Goal: Task Accomplishment & Management: Manage account settings

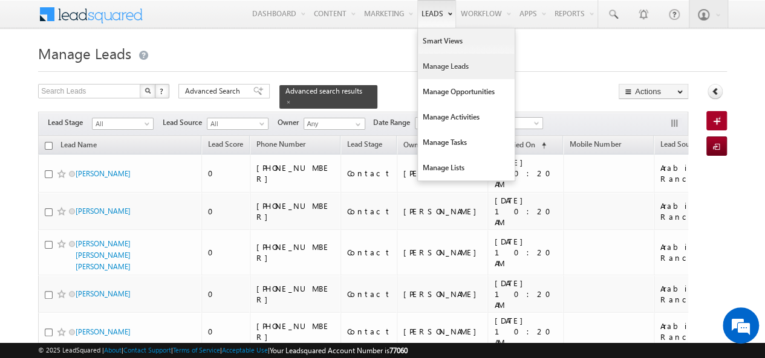
click at [446, 65] on link "Manage Leads" at bounding box center [466, 66] width 97 height 25
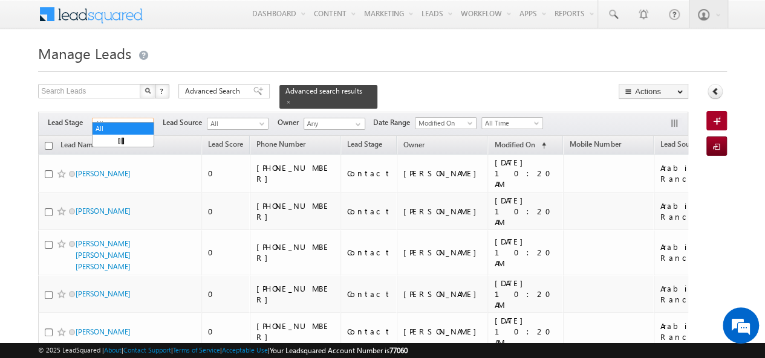
click at [140, 118] on span "All" at bounding box center [120, 123] width 57 height 11
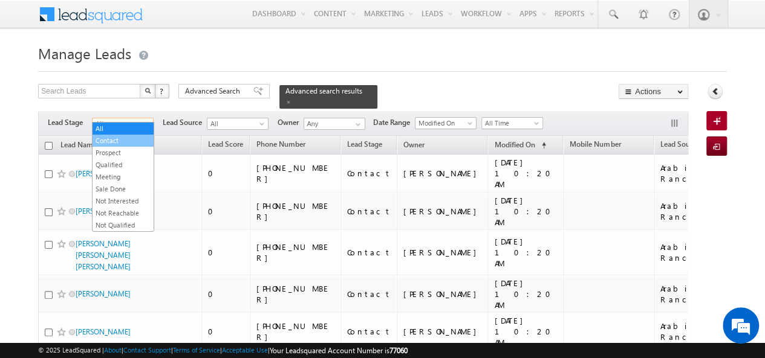
click at [128, 138] on link "Contact" at bounding box center [122, 140] width 61 height 11
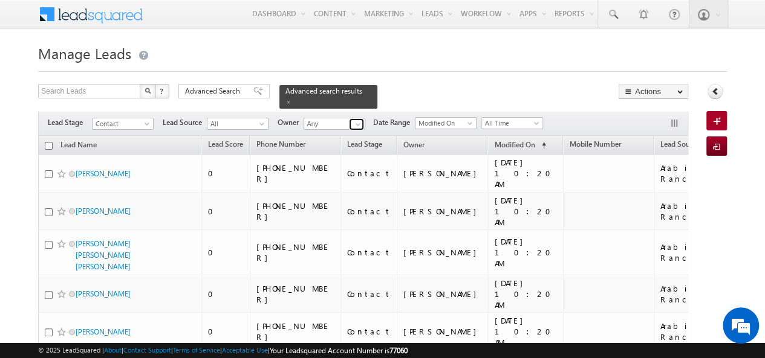
click at [358, 120] on span at bounding box center [358, 125] width 10 height 10
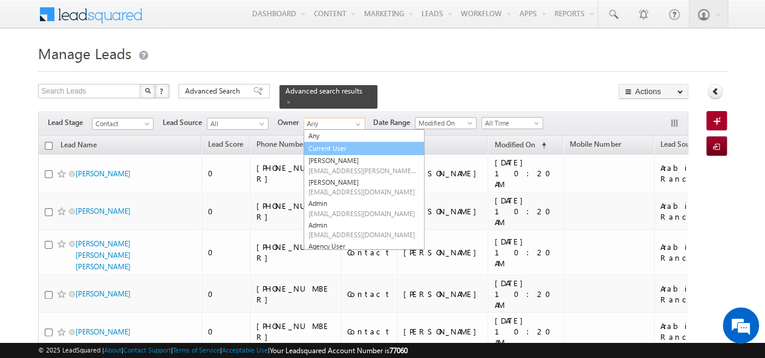
click at [336, 142] on link "Current User" at bounding box center [363, 149] width 121 height 14
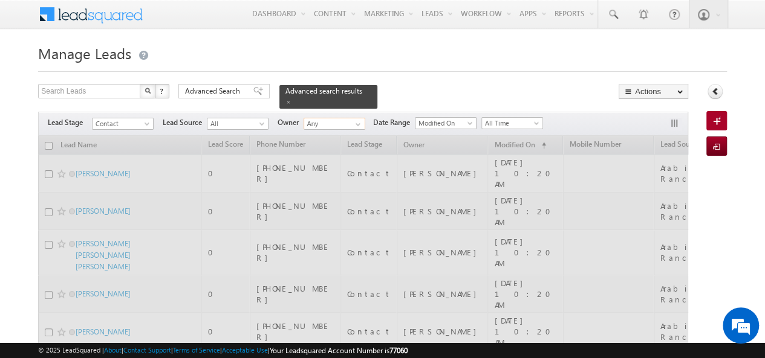
type input "Current User"
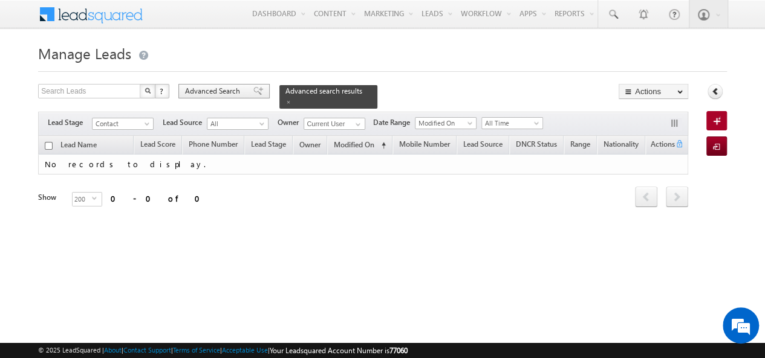
click at [216, 89] on span "Advanced Search" at bounding box center [214, 91] width 59 height 11
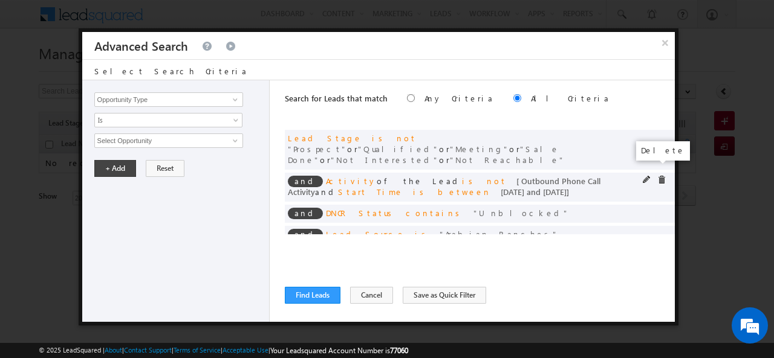
click at [657, 176] on span at bounding box center [661, 180] width 8 height 8
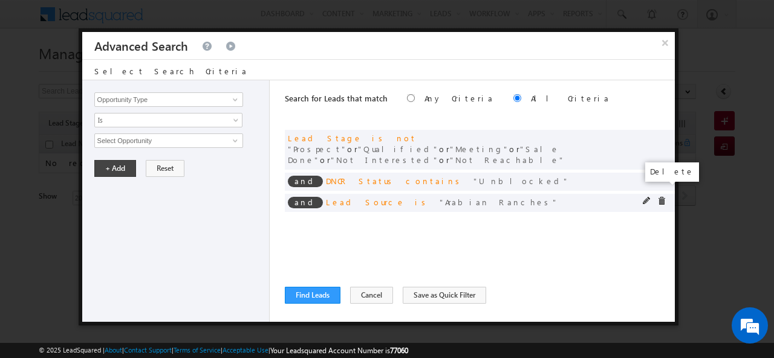
click at [661, 197] on span at bounding box center [661, 201] width 8 height 8
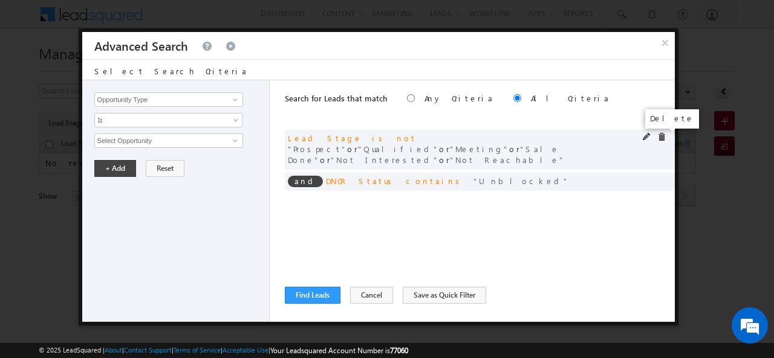
click at [661, 137] on span at bounding box center [661, 137] width 8 height 8
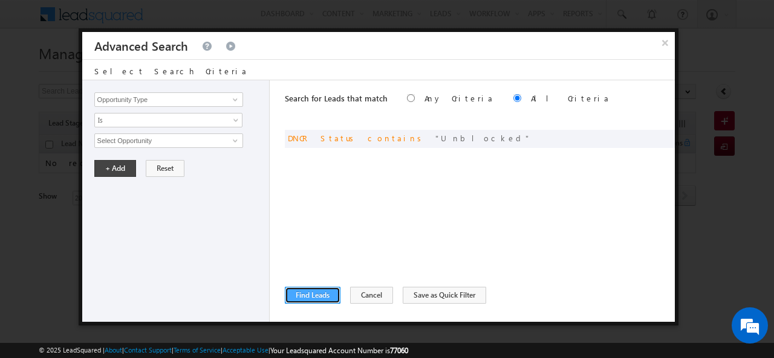
click at [319, 296] on button "Find Leads" at bounding box center [313, 295] width 56 height 17
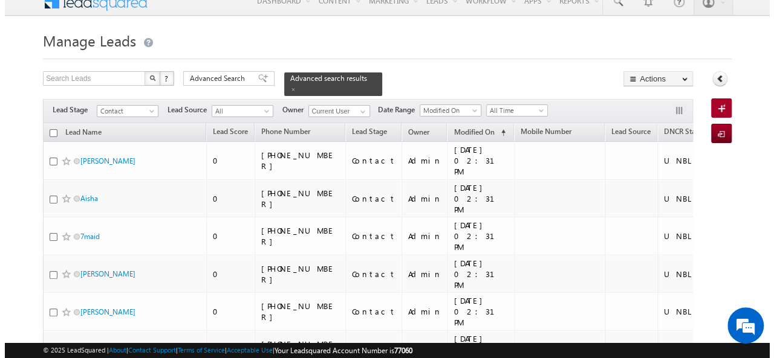
scroll to position [11, 0]
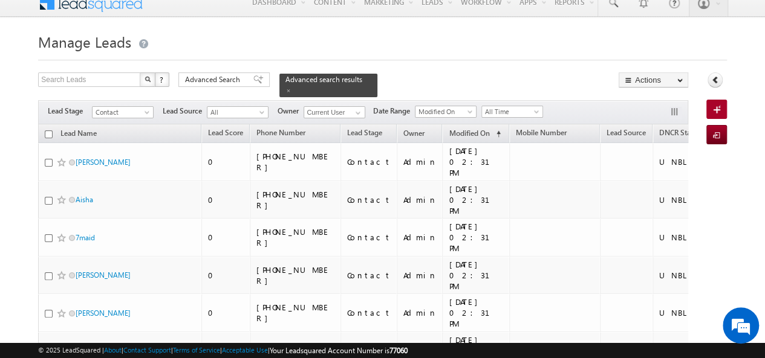
click at [50, 131] on input "checkbox" at bounding box center [49, 135] width 8 height 8
checkbox input "true"
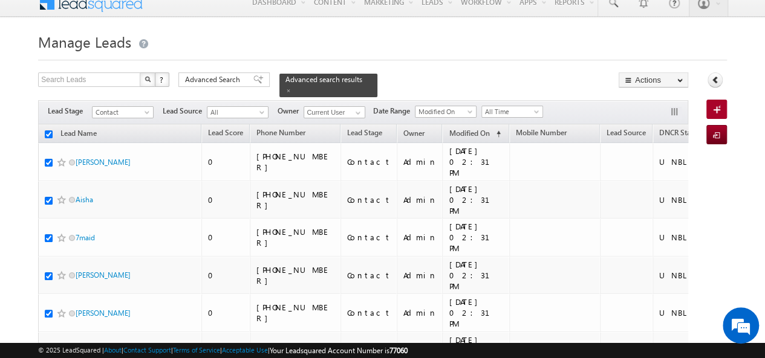
checkbox input "true"
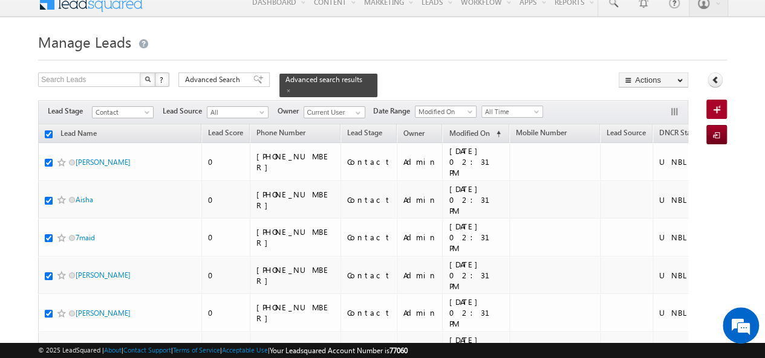
checkbox input "true"
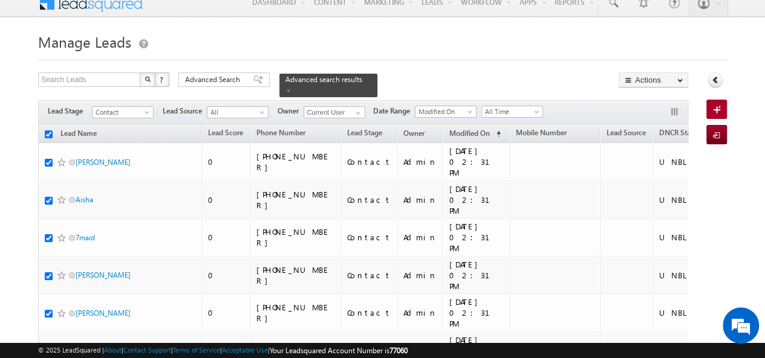
checkbox input "true"
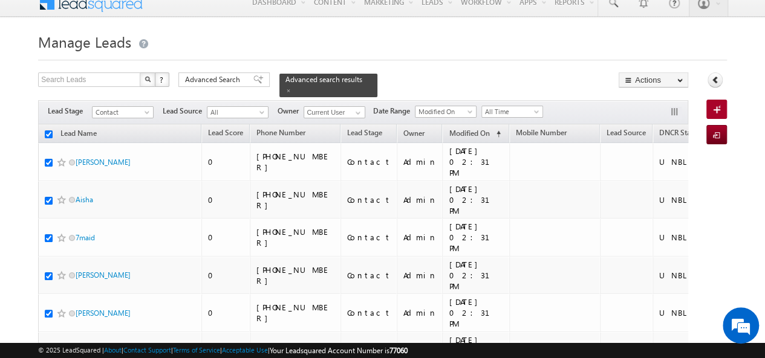
checkbox input "true"
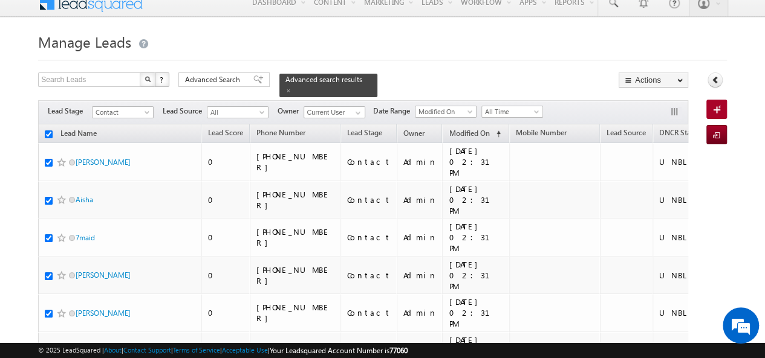
checkbox input "true"
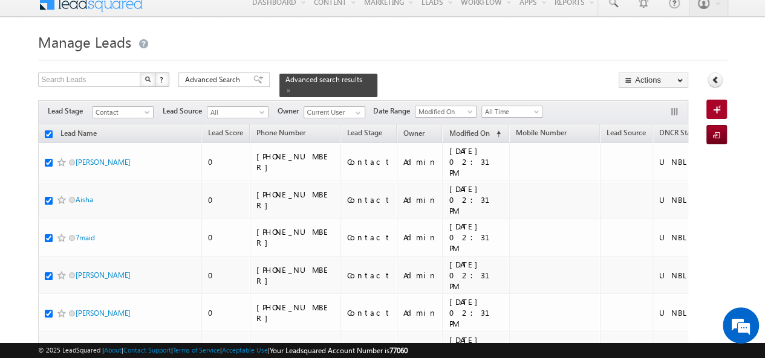
checkbox input "true"
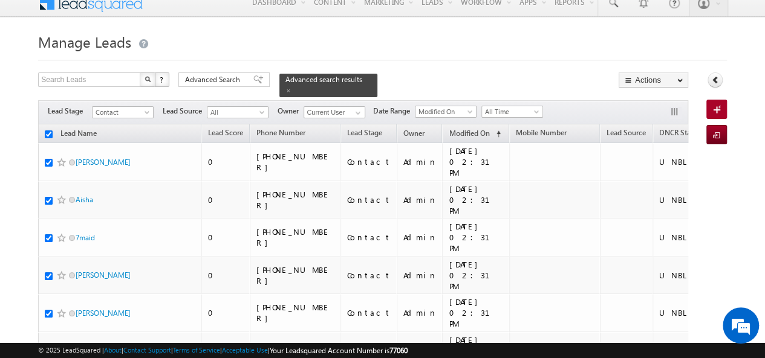
checkbox input "true"
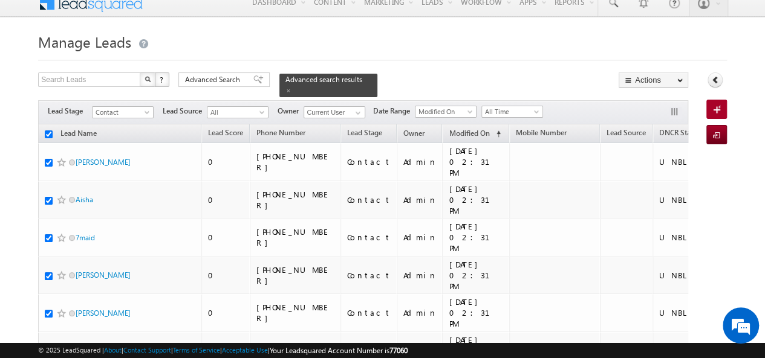
checkbox input "true"
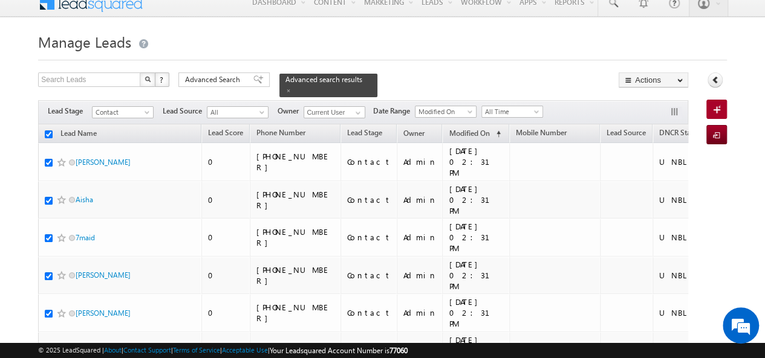
checkbox input "true"
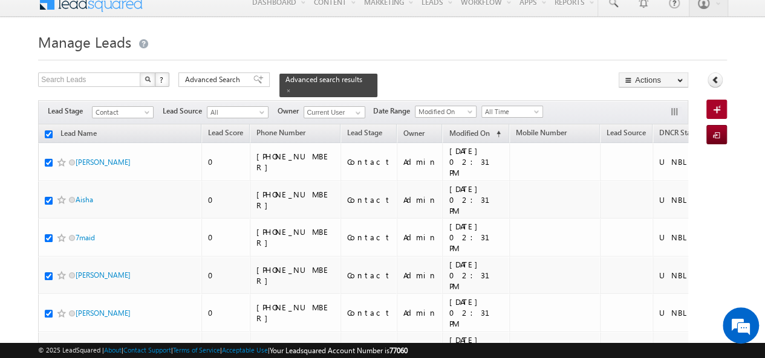
checkbox input "true"
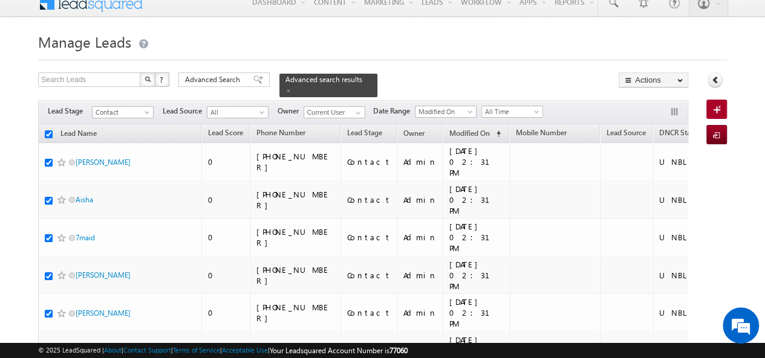
checkbox input "true"
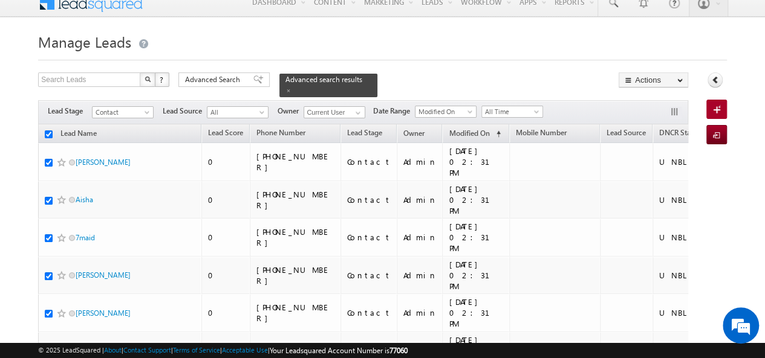
checkbox input "true"
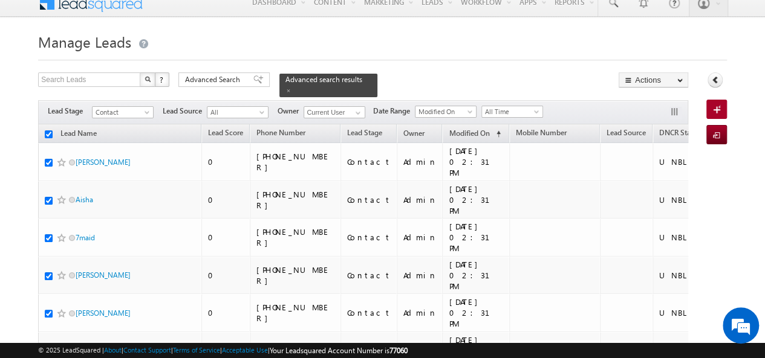
checkbox input "true"
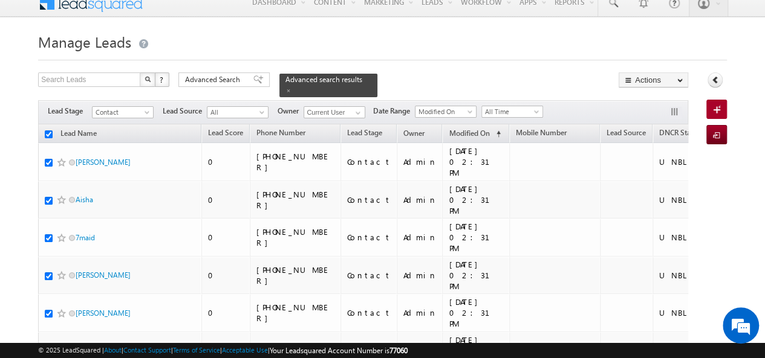
checkbox input "true"
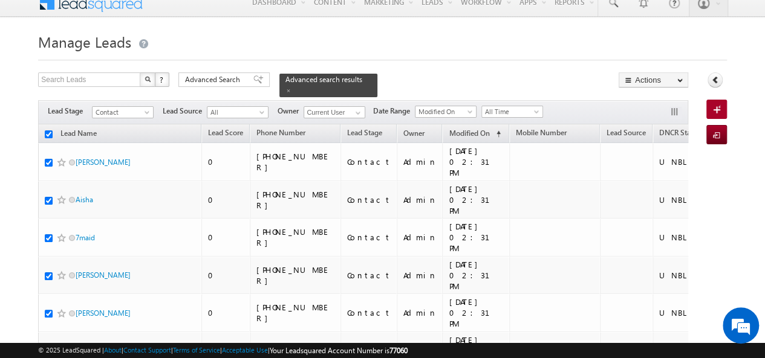
checkbox input "true"
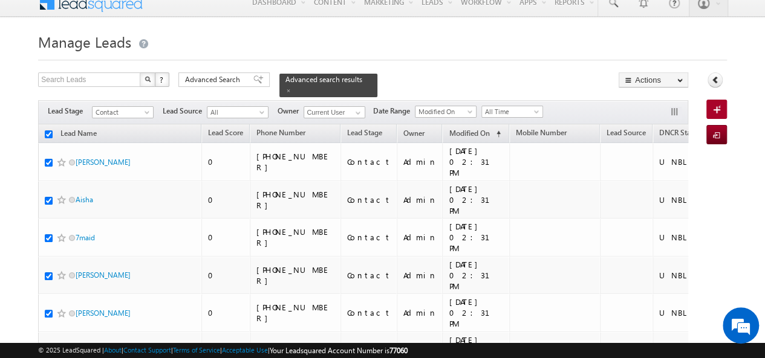
checkbox input "true"
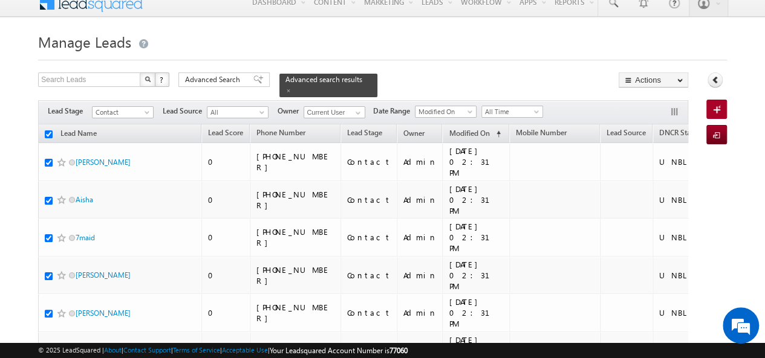
checkbox input "true"
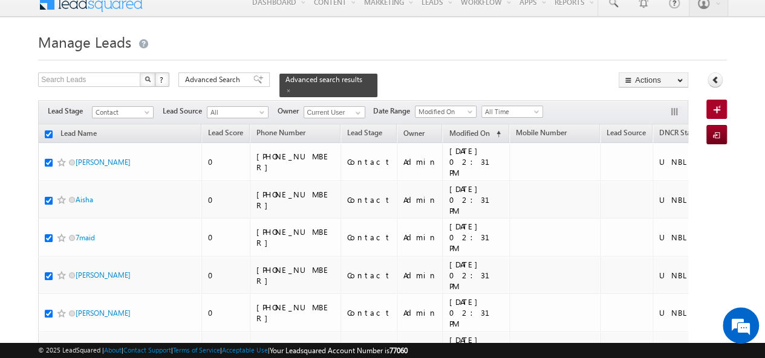
checkbox input "true"
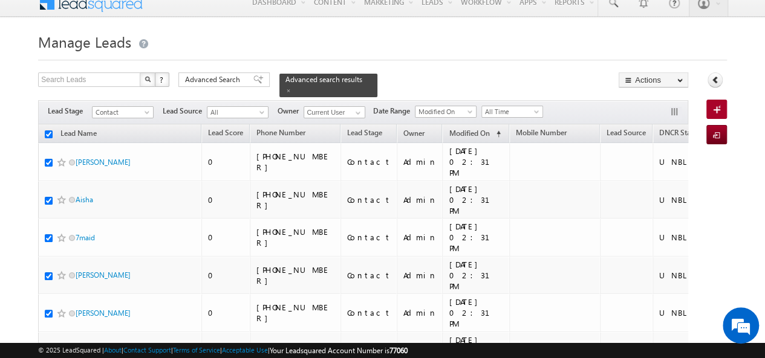
checkbox input "true"
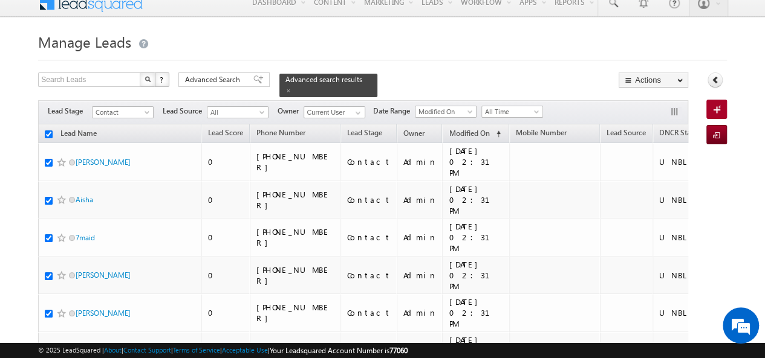
checkbox input "true"
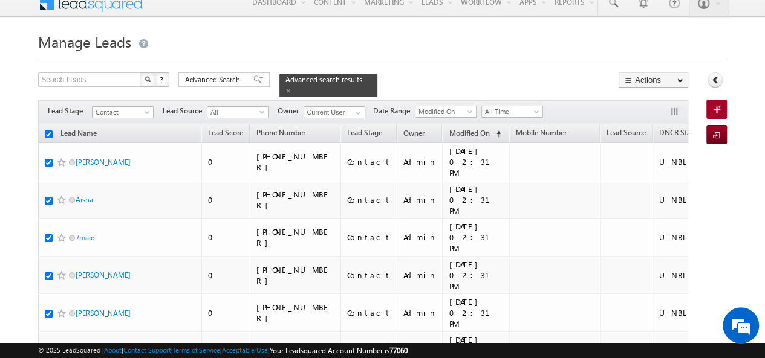
checkbox input "true"
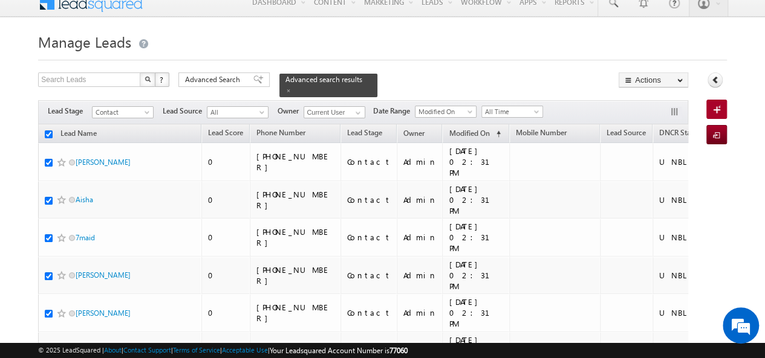
checkbox input "true"
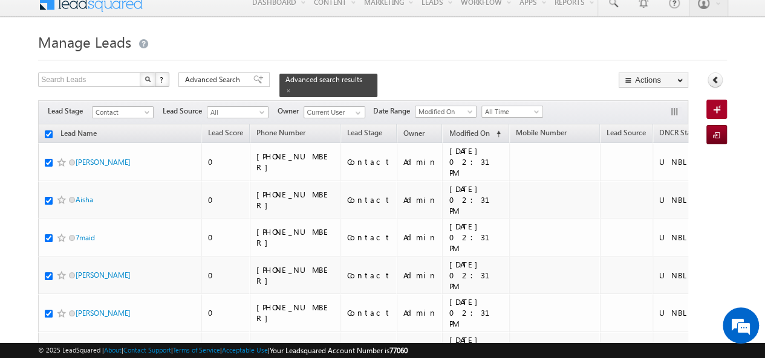
checkbox input "true"
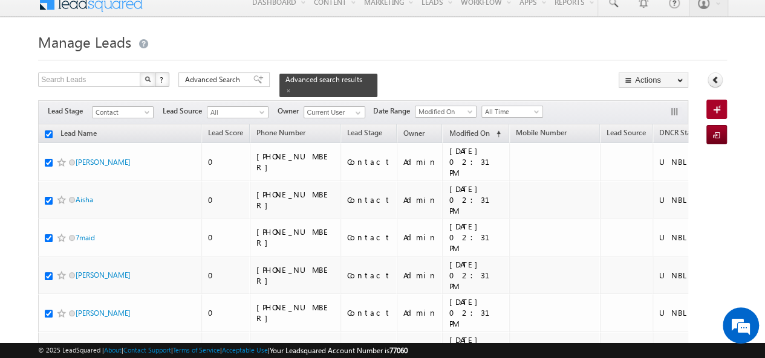
checkbox input "true"
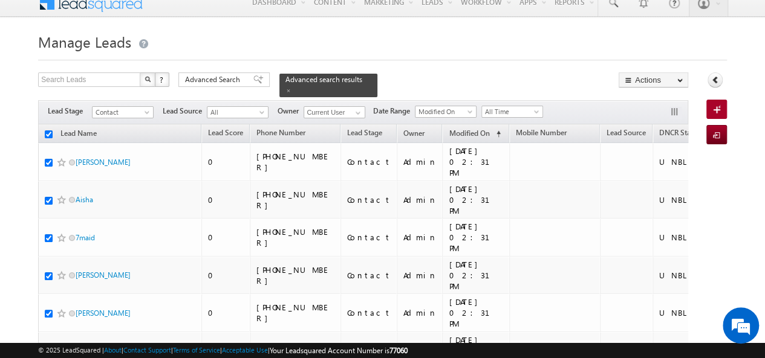
checkbox input "true"
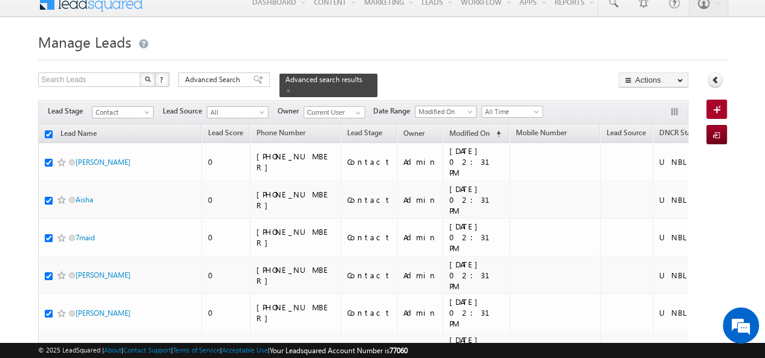
checkbox input "true"
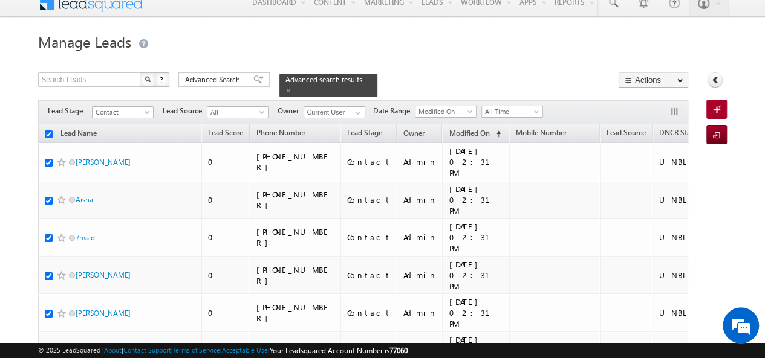
checkbox input "true"
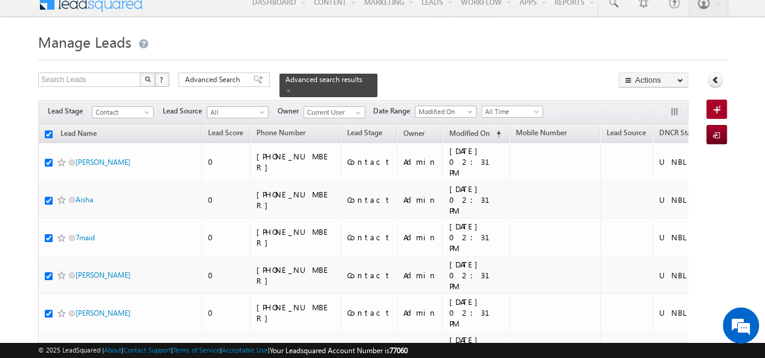
checkbox input "true"
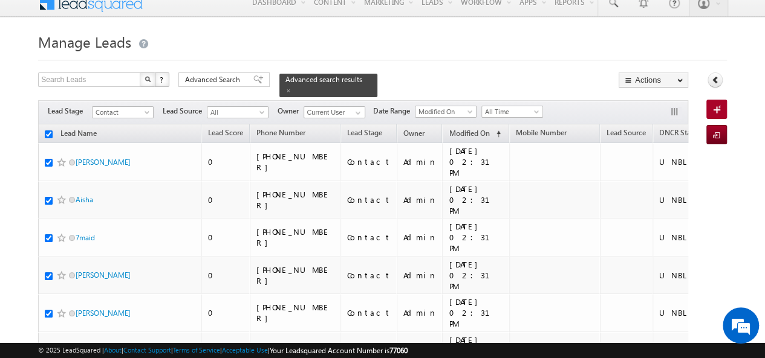
checkbox input "true"
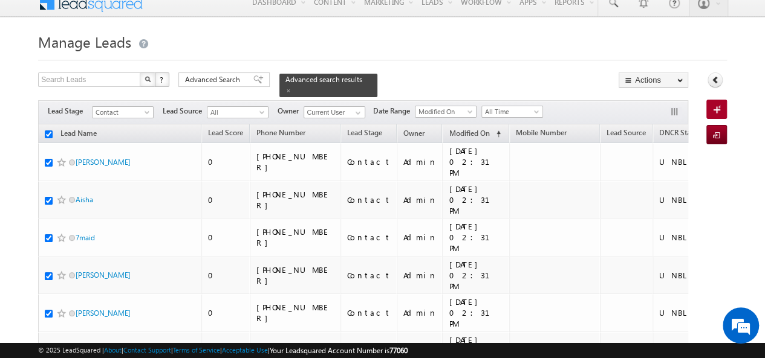
checkbox input "true"
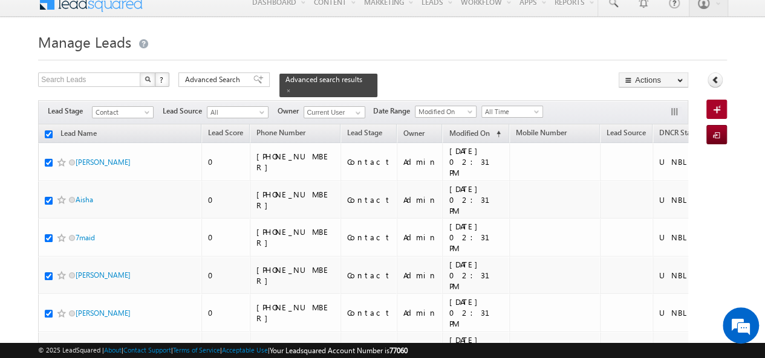
checkbox input "true"
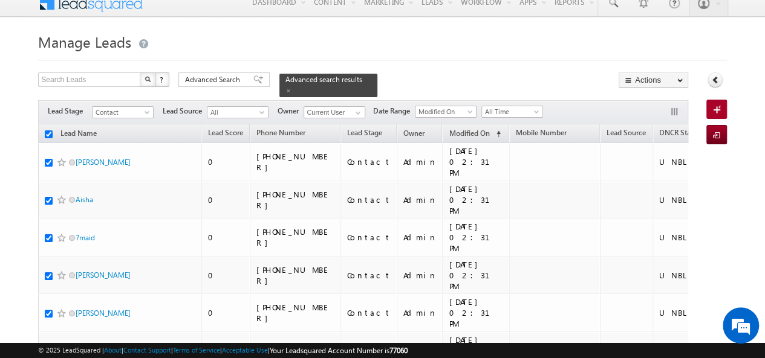
checkbox input "true"
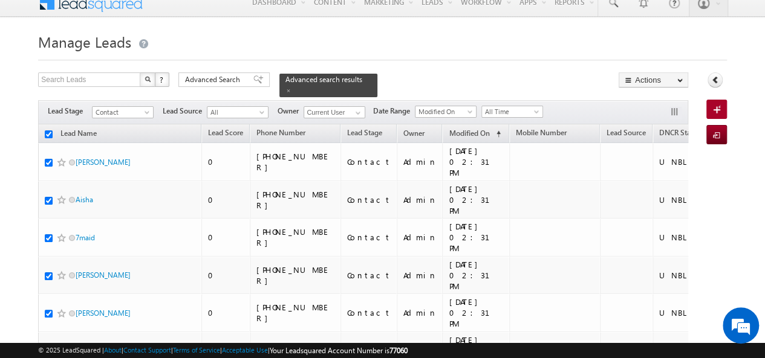
checkbox input "true"
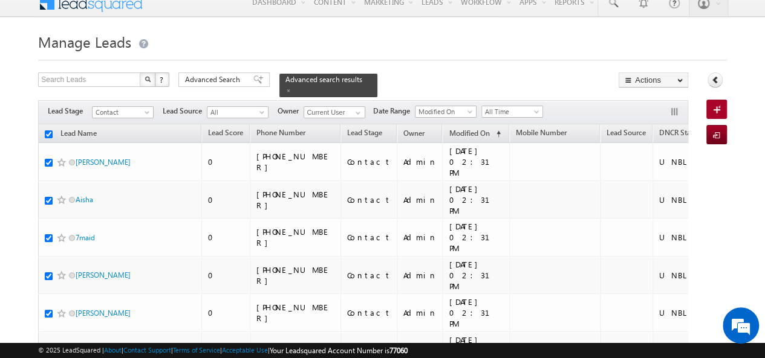
checkbox input "true"
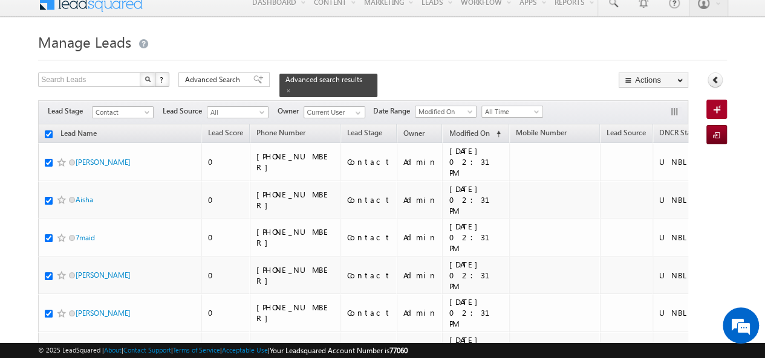
checkbox input "true"
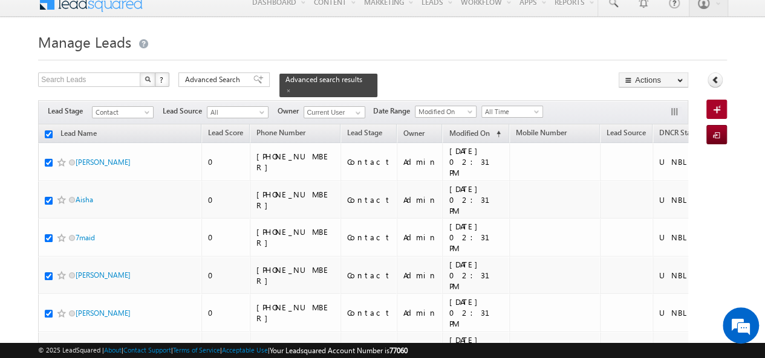
checkbox input "true"
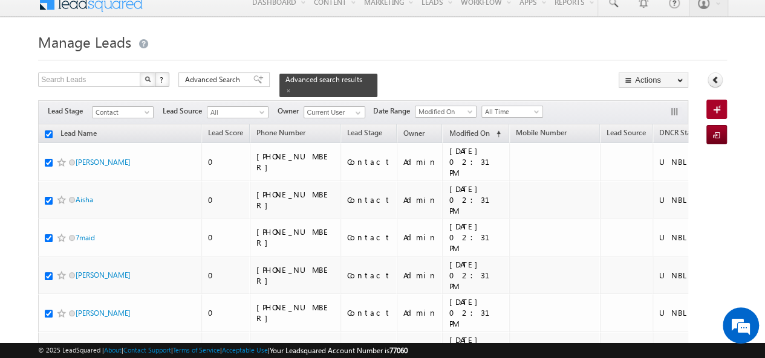
checkbox input "true"
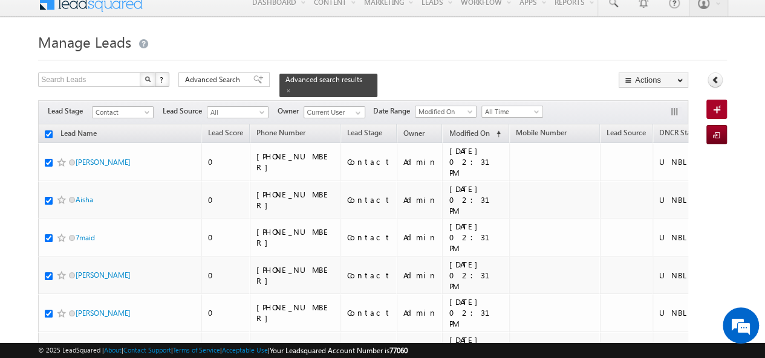
checkbox input "true"
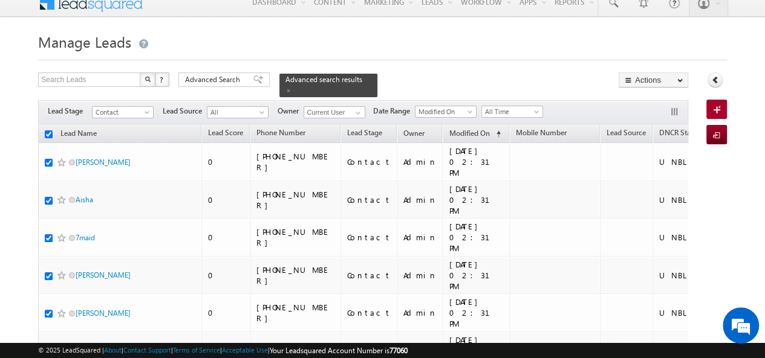
checkbox input "true"
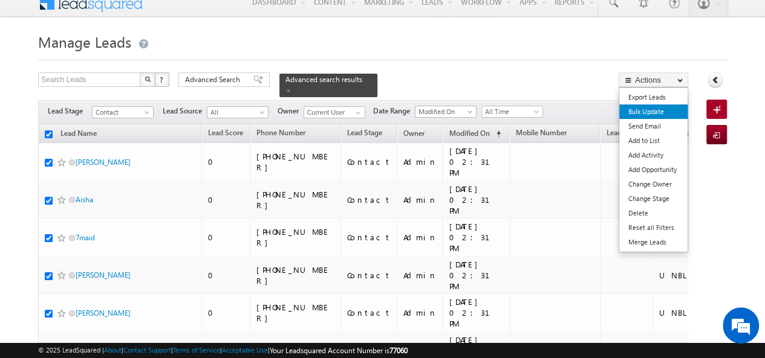
click at [654, 114] on link "Bulk Update" at bounding box center [653, 112] width 68 height 15
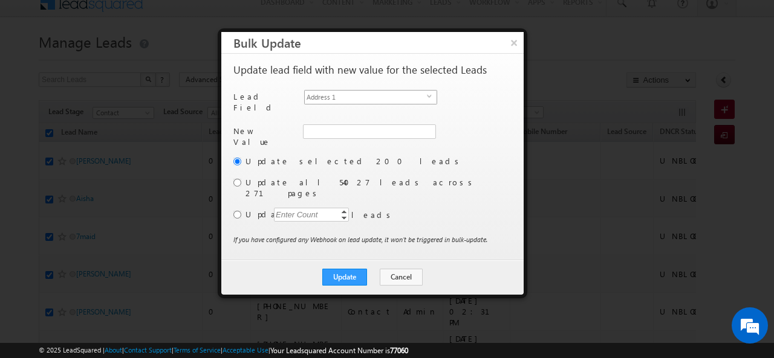
click at [430, 94] on span "select" at bounding box center [432, 96] width 10 height 5
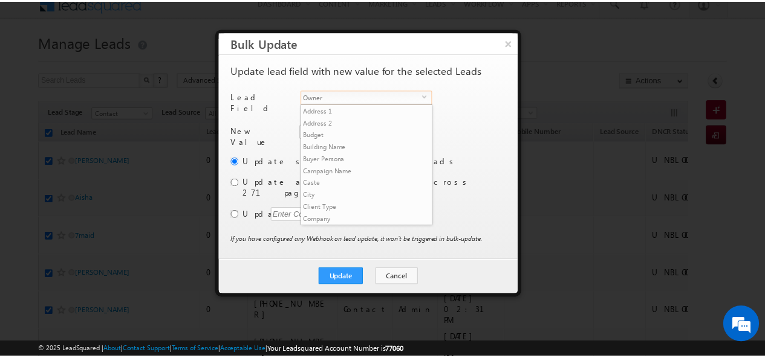
scroll to position [460, 0]
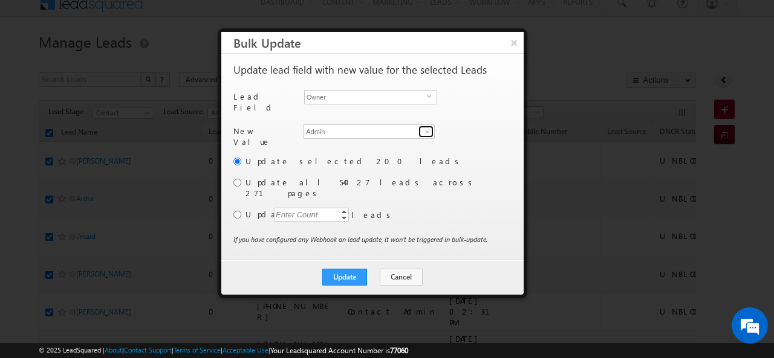
click at [425, 130] on span at bounding box center [427, 132] width 10 height 10
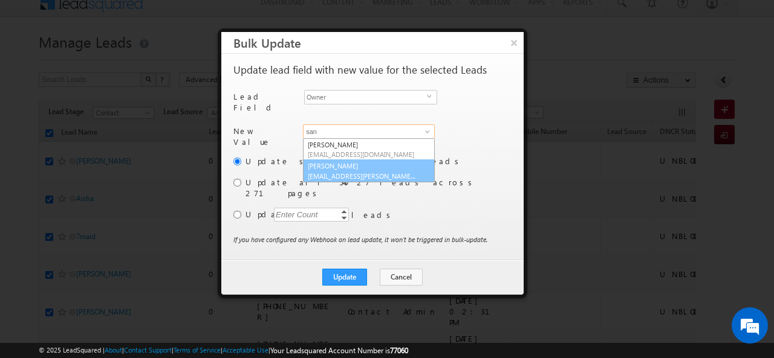
click at [372, 160] on link "Sanjay Rajpurohit sanjay.rajpurohit@indglobal.ae" at bounding box center [369, 171] width 132 height 23
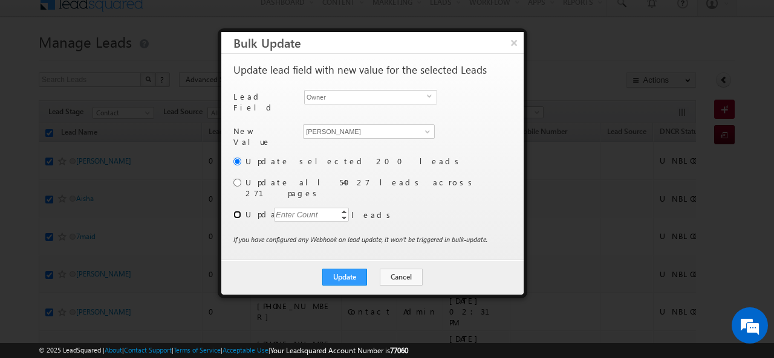
click at [241, 211] on input "radio" at bounding box center [237, 215] width 8 height 8
click at [309, 208] on div "Enter Count" at bounding box center [297, 215] width 46 height 14
click at [400, 269] on button "Cancel" at bounding box center [401, 277] width 43 height 17
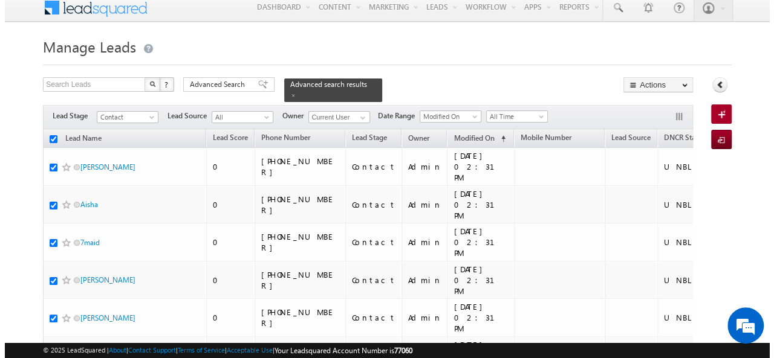
scroll to position [0, 0]
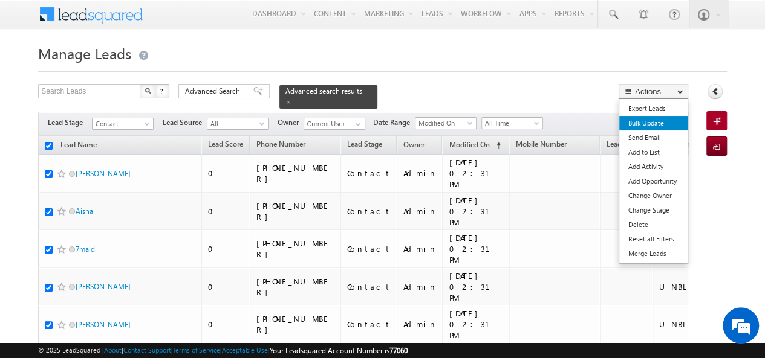
click at [650, 124] on link "Bulk Update" at bounding box center [653, 123] width 68 height 15
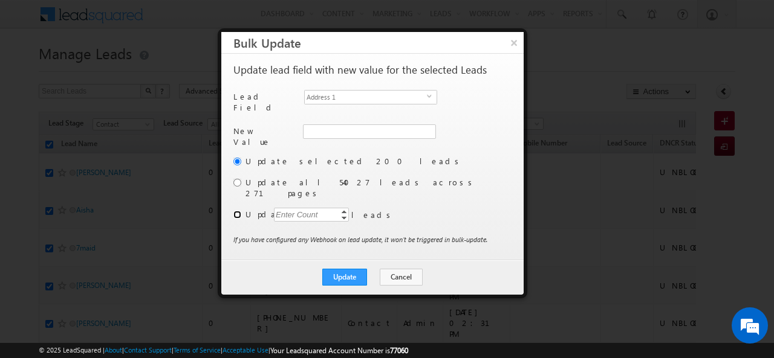
click at [235, 211] on input "radio" at bounding box center [237, 215] width 8 height 8
click at [294, 208] on div "Enter Count" at bounding box center [297, 215] width 46 height 14
click at [428, 97] on span "select" at bounding box center [432, 96] width 10 height 5
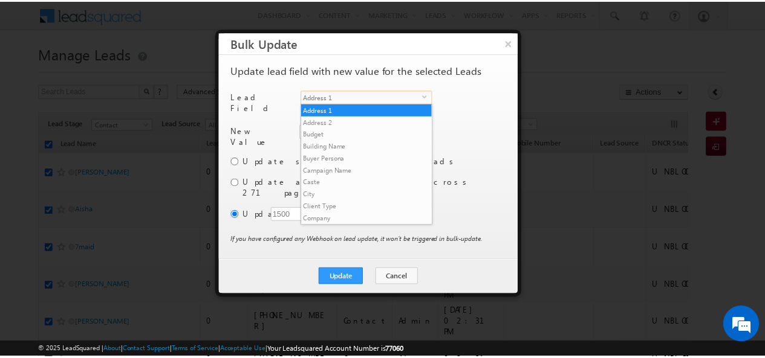
scroll to position [460, 0]
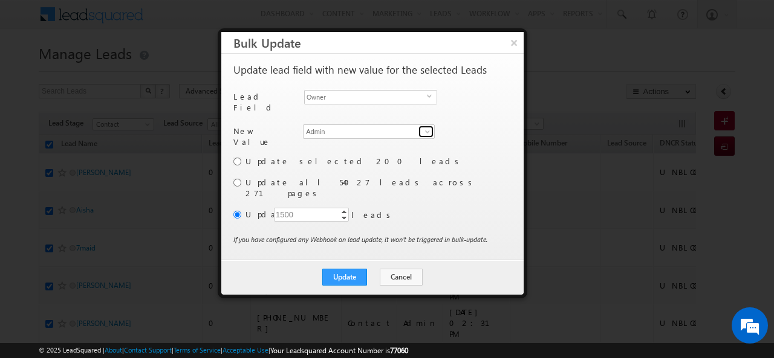
click at [427, 128] on span at bounding box center [427, 132] width 10 height 10
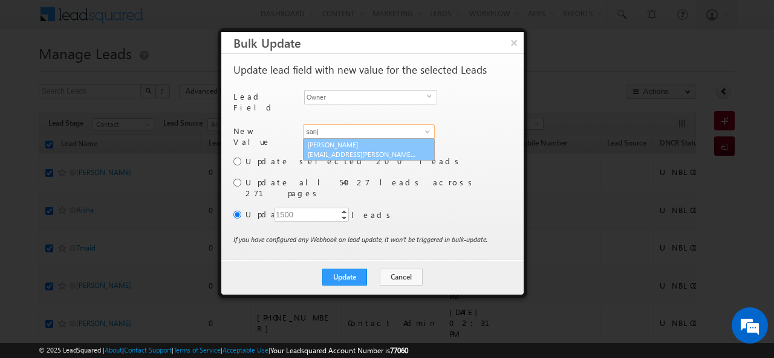
click at [396, 142] on link "Sanjay Rajpurohit sanjay.rajpurohit@indglobal.ae" at bounding box center [369, 149] width 132 height 23
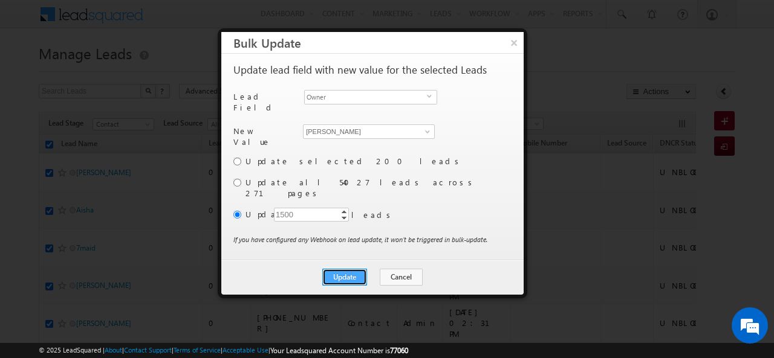
click at [358, 269] on button "Update" at bounding box center [344, 277] width 45 height 17
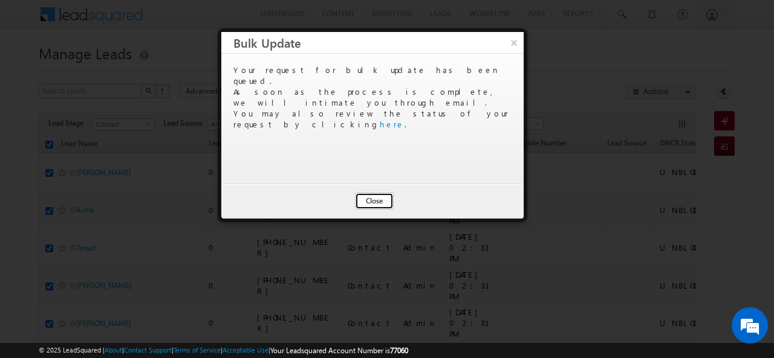
click at [370, 199] on button "Close" at bounding box center [374, 201] width 39 height 17
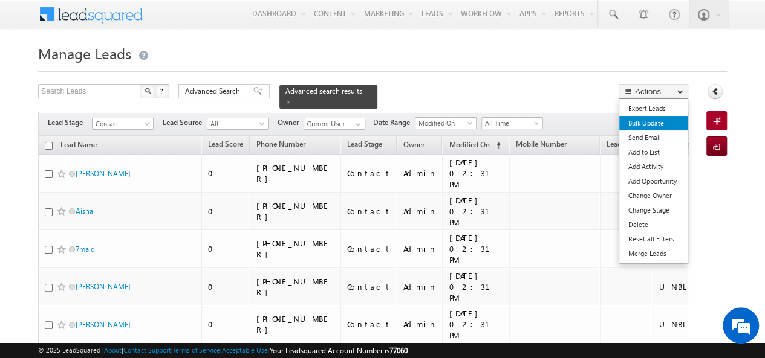
click at [639, 123] on link "Bulk Update" at bounding box center [653, 123] width 68 height 15
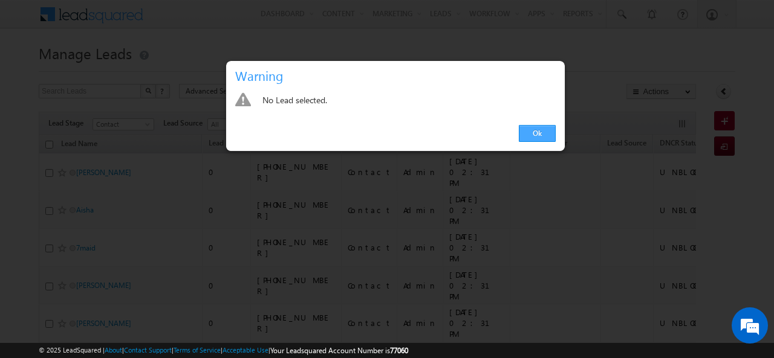
click at [536, 129] on link "Ok" at bounding box center [537, 133] width 37 height 17
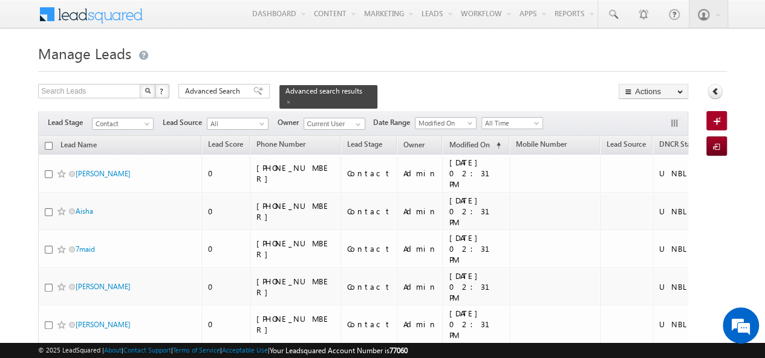
click at [46, 142] on input "checkbox" at bounding box center [49, 146] width 8 height 8
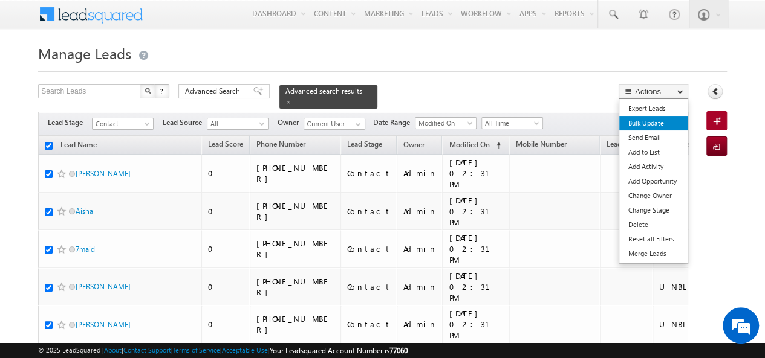
click at [649, 127] on link "Bulk Update" at bounding box center [653, 123] width 68 height 15
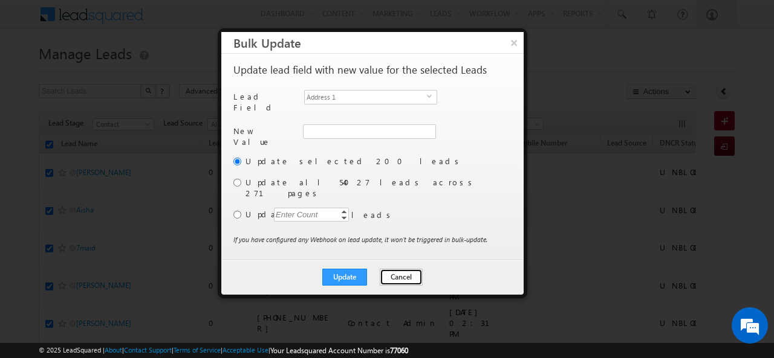
click at [387, 269] on button "Cancel" at bounding box center [401, 277] width 43 height 17
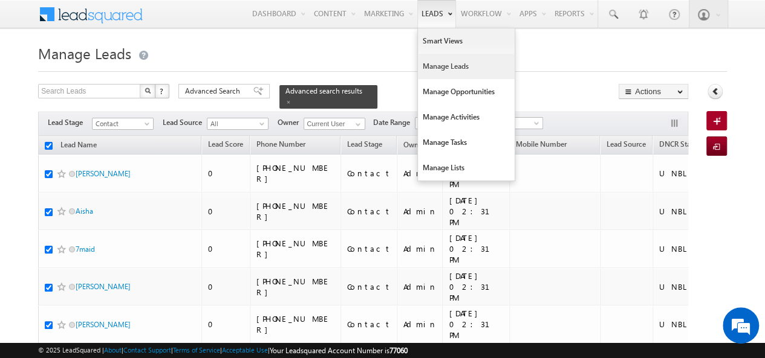
click at [446, 62] on link "Manage Leads" at bounding box center [466, 66] width 97 height 25
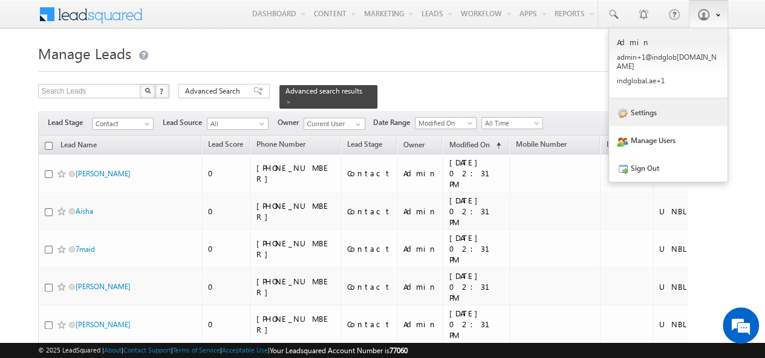
click at [651, 105] on link "Settings" at bounding box center [668, 113] width 118 height 28
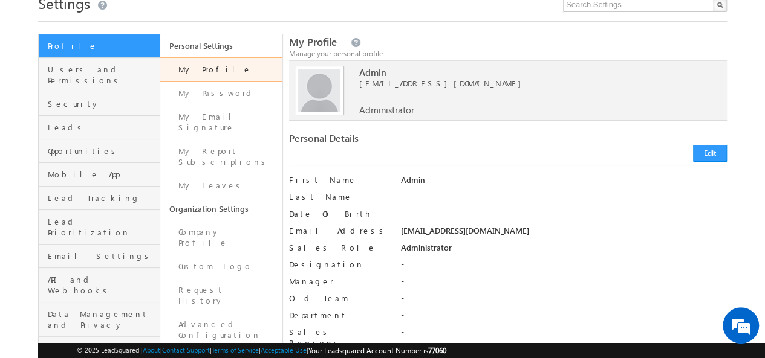
scroll to position [52, 0]
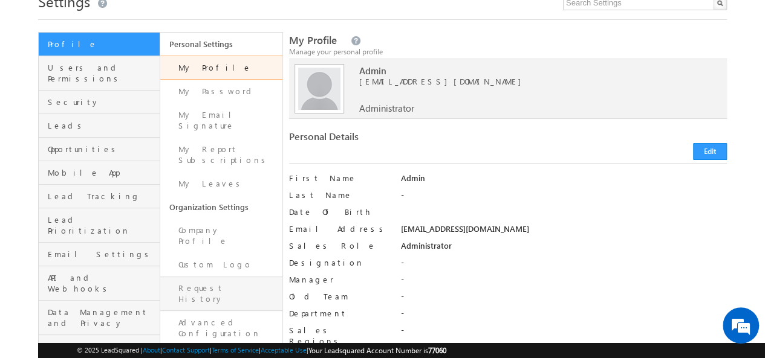
click at [232, 277] on link "Request History" at bounding box center [220, 294] width 121 height 34
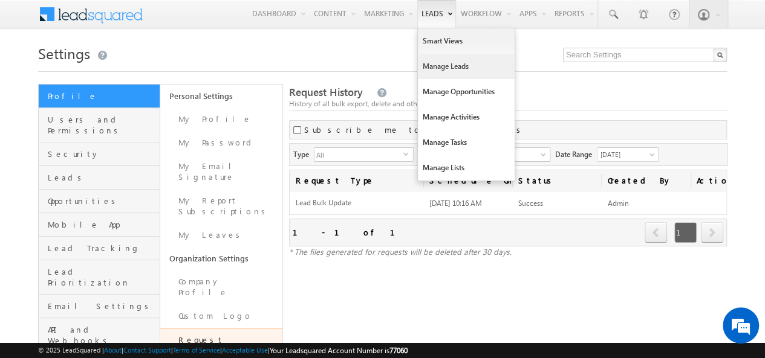
click at [439, 63] on link "Manage Leads" at bounding box center [466, 66] width 97 height 25
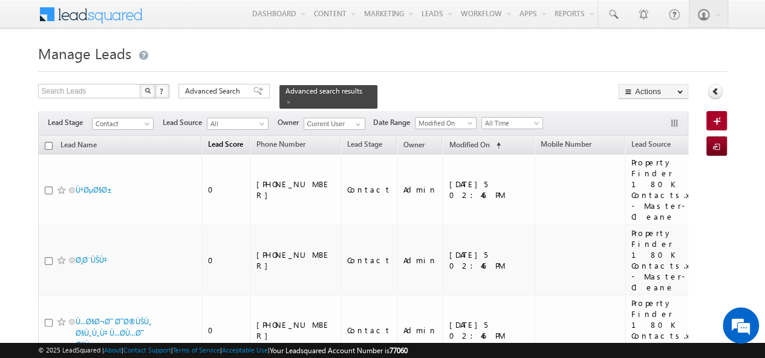
click at [229, 140] on span "Lead Score" at bounding box center [225, 144] width 35 height 9
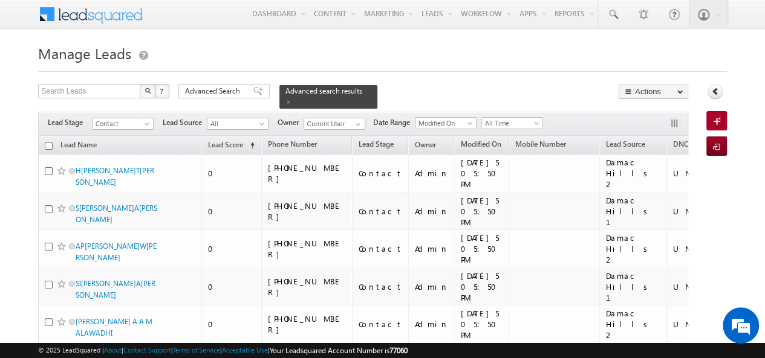
click at [47, 142] on input "checkbox" at bounding box center [49, 146] width 8 height 8
checkbox input "true"
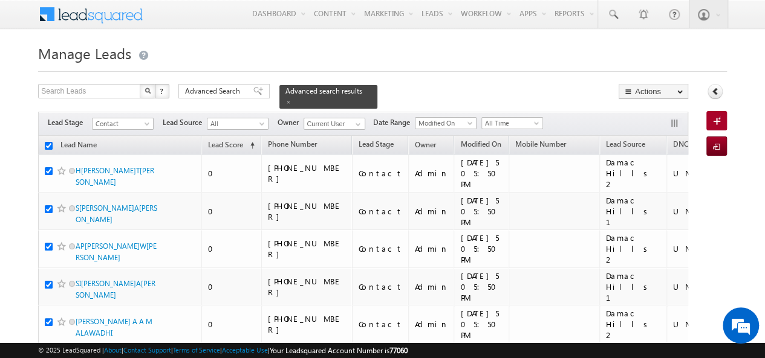
checkbox input "true"
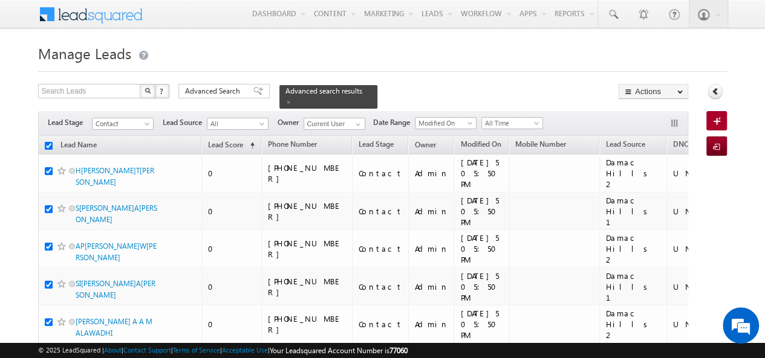
checkbox input "true"
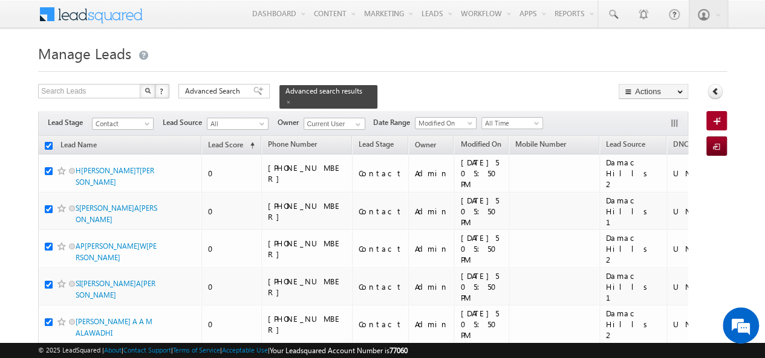
checkbox input "true"
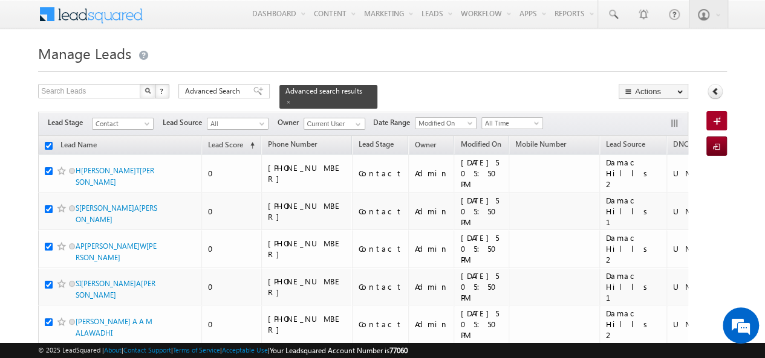
checkbox input "true"
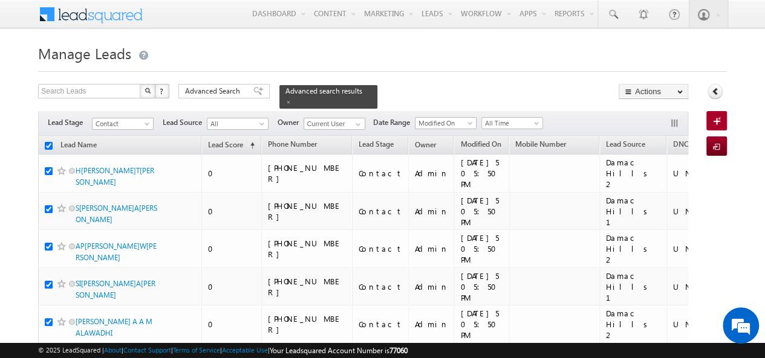
checkbox input "true"
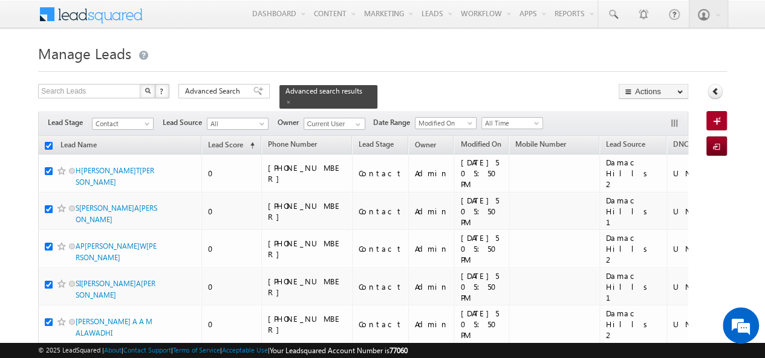
checkbox input "true"
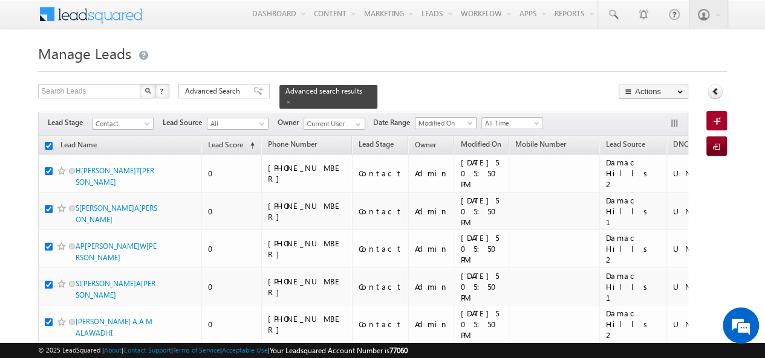
checkbox input "true"
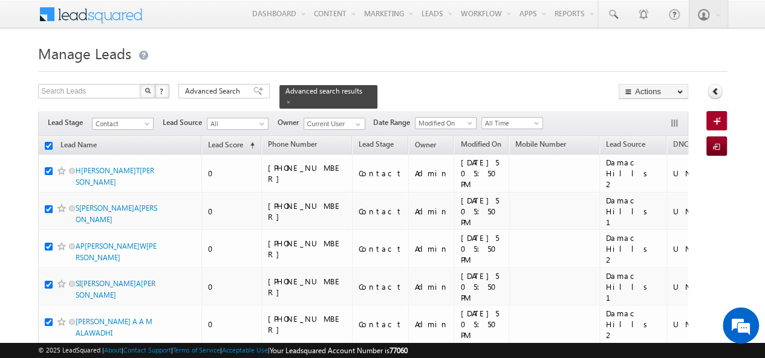
checkbox input "true"
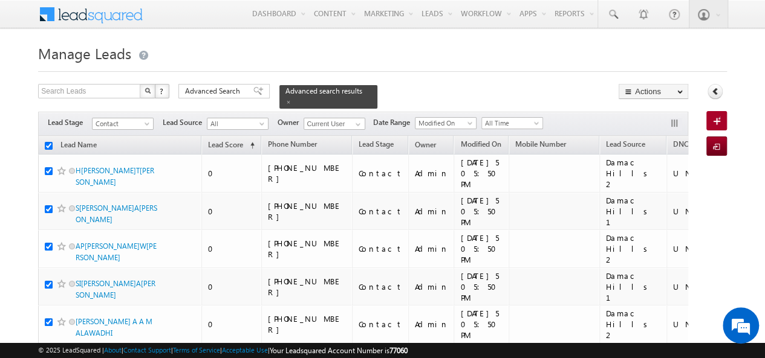
checkbox input "true"
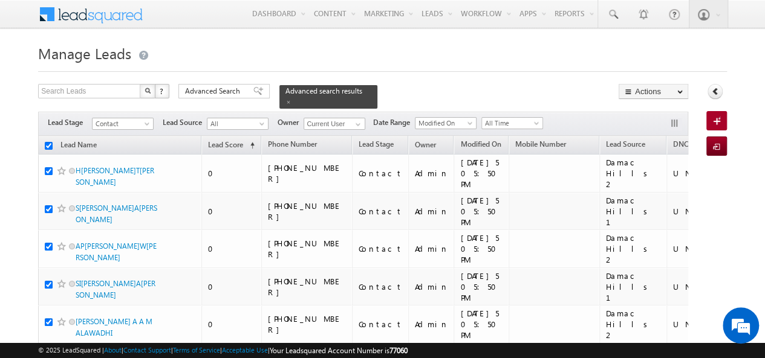
checkbox input "true"
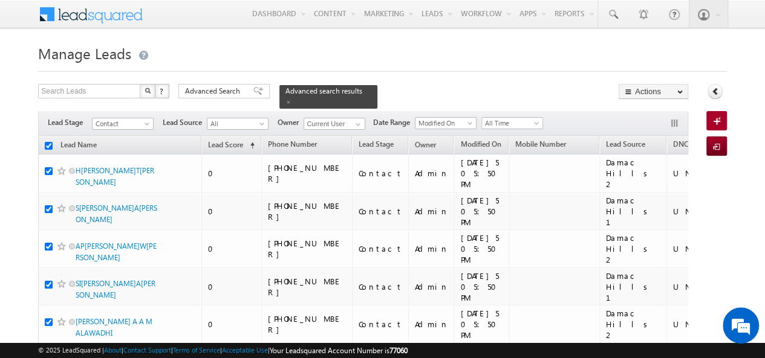
checkbox input "true"
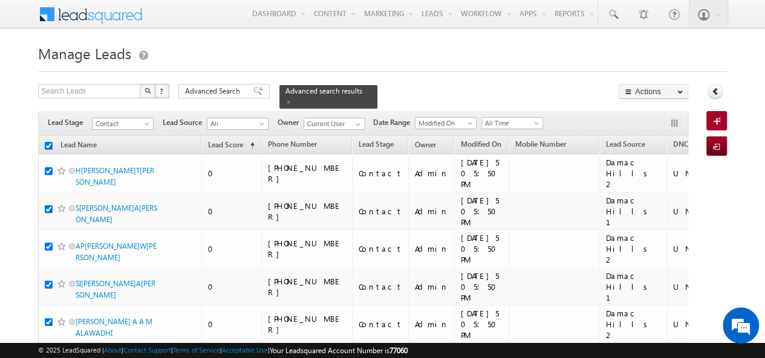
checkbox input "true"
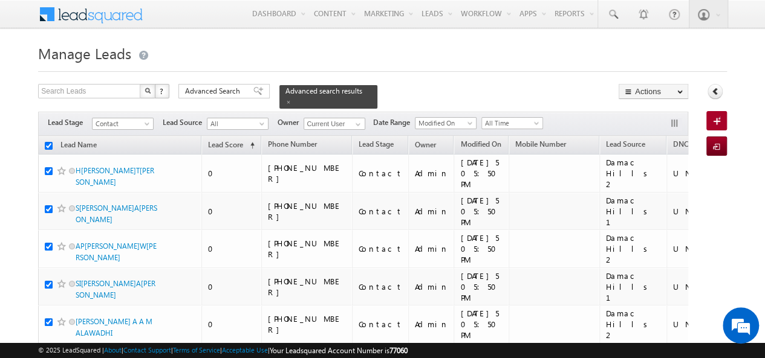
checkbox input "true"
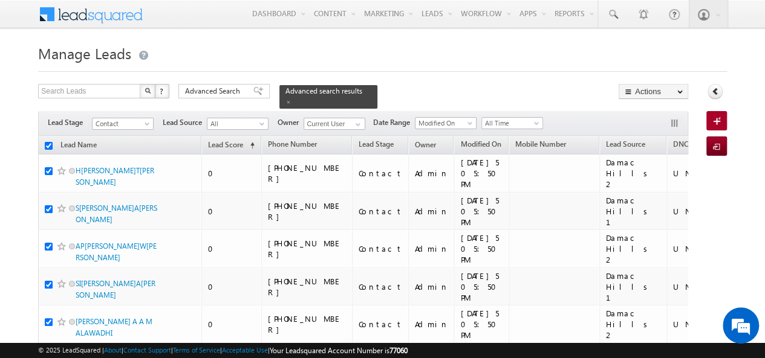
checkbox input "true"
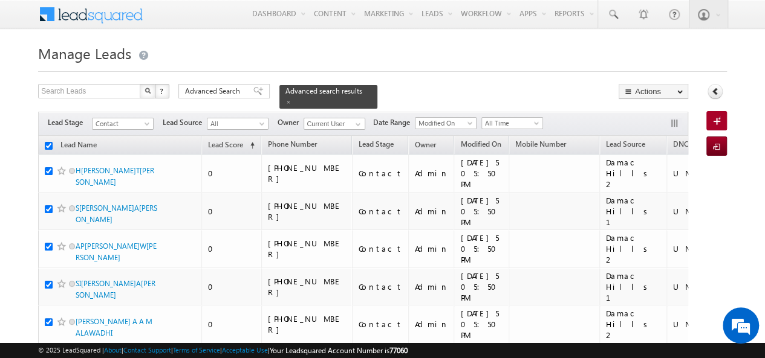
checkbox input "true"
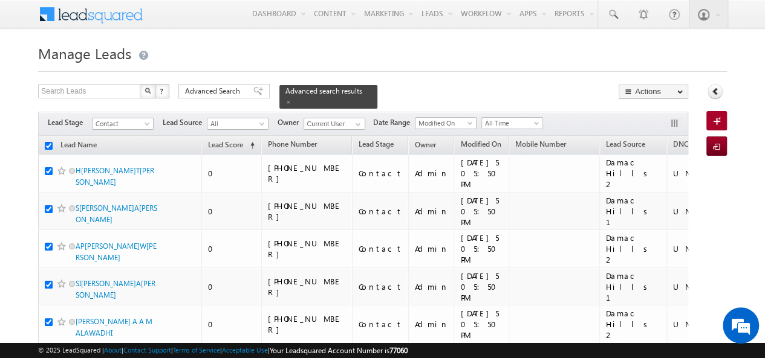
checkbox input "true"
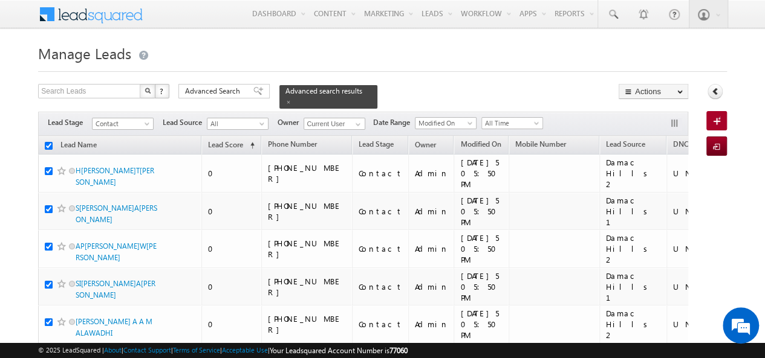
checkbox input "true"
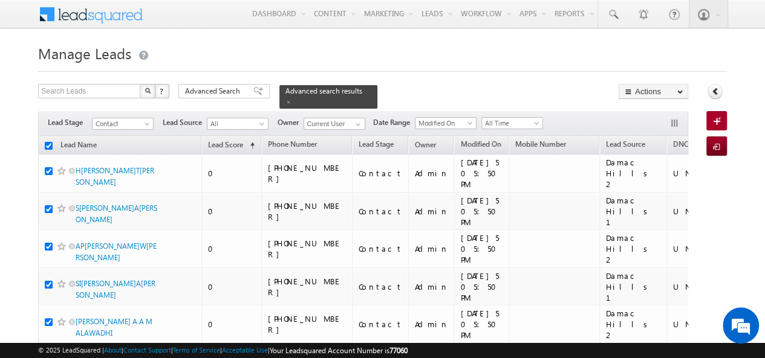
checkbox input "true"
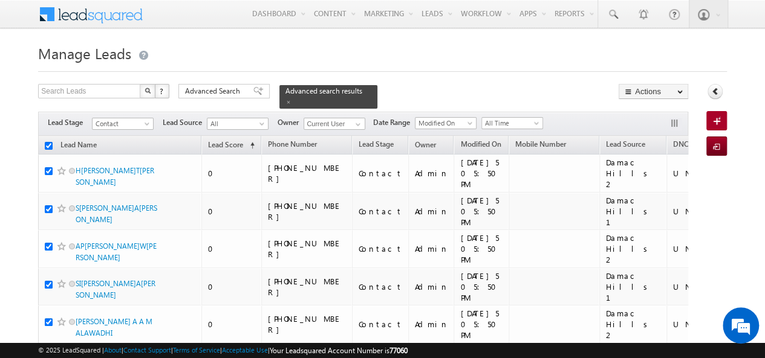
checkbox input "true"
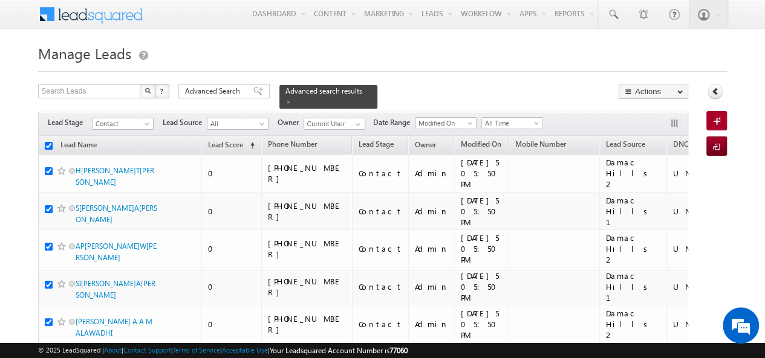
checkbox input "true"
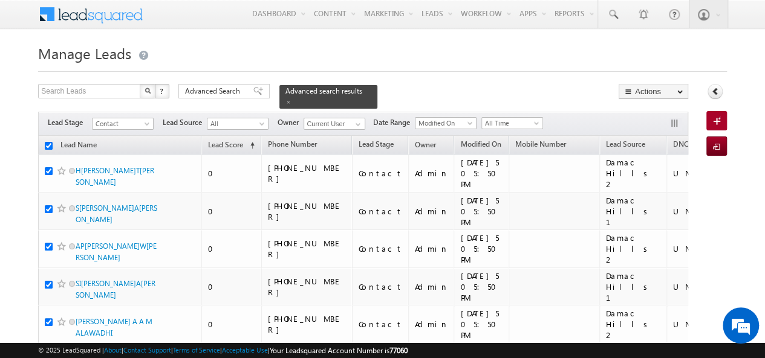
checkbox input "true"
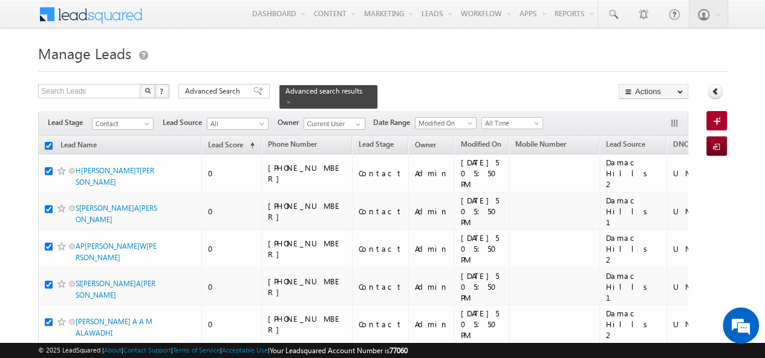
checkbox input "true"
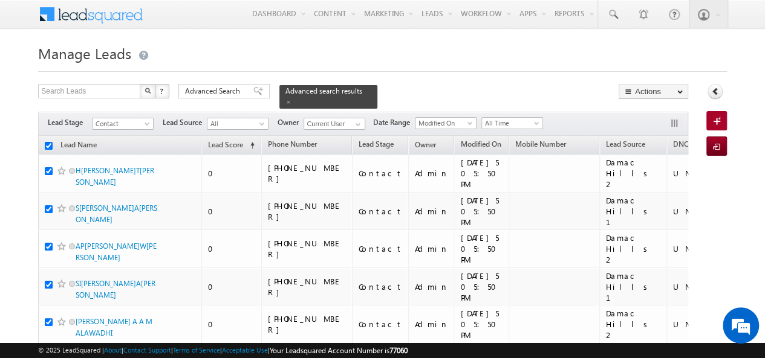
checkbox input "true"
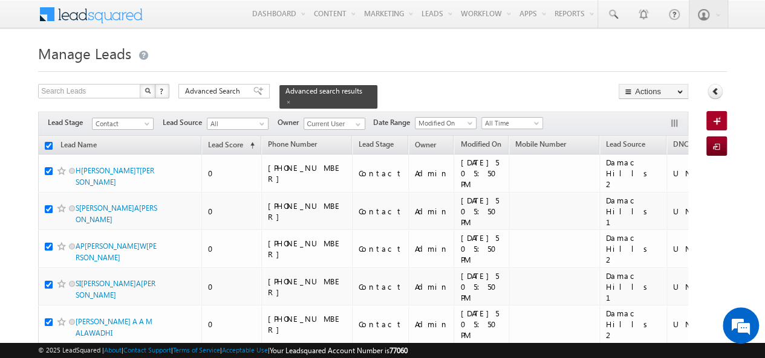
checkbox input "true"
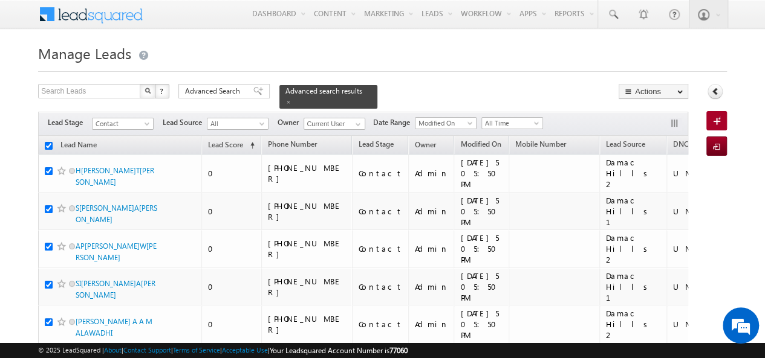
checkbox input "true"
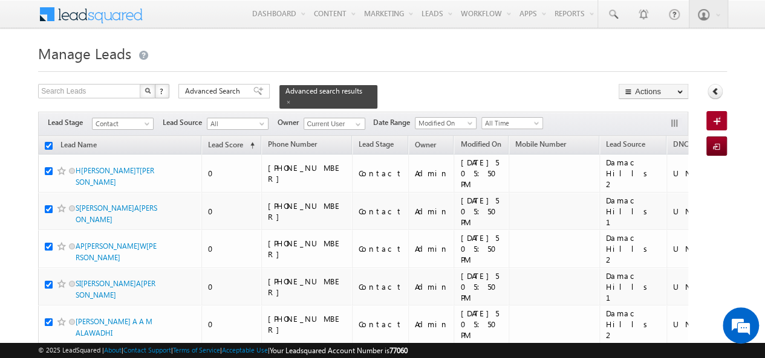
checkbox input "true"
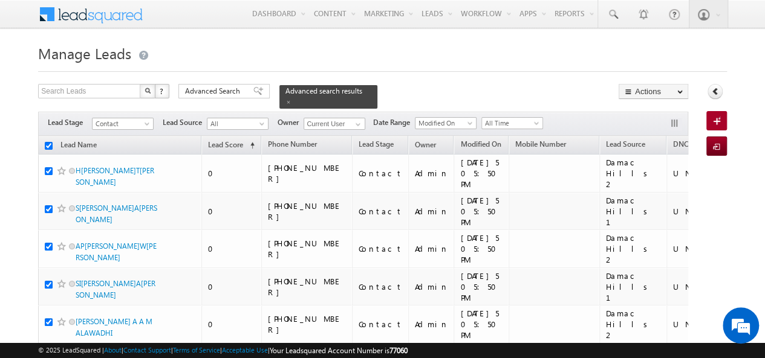
checkbox input "true"
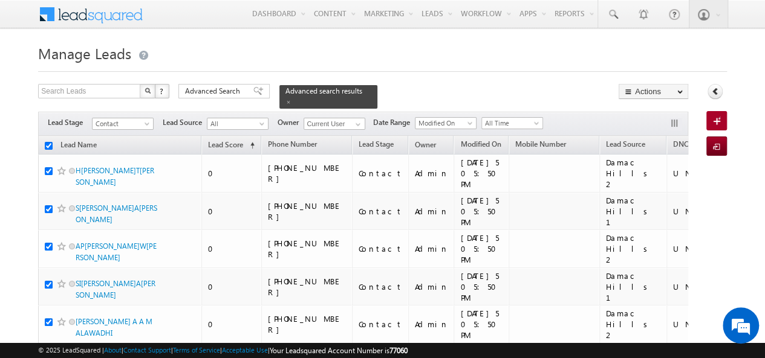
checkbox input "true"
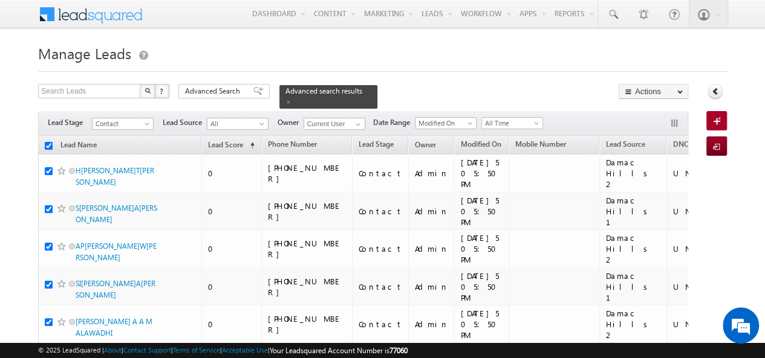
checkbox input "true"
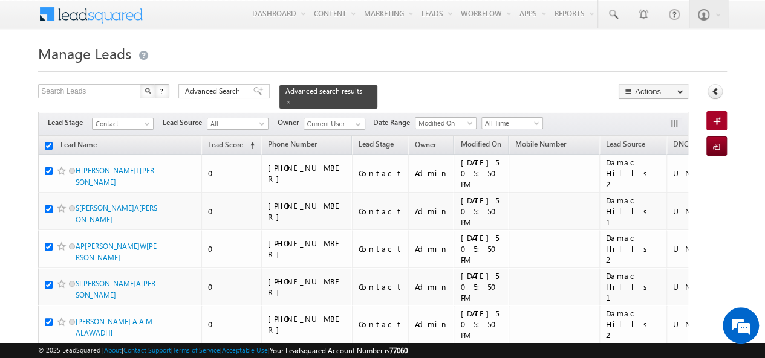
checkbox input "true"
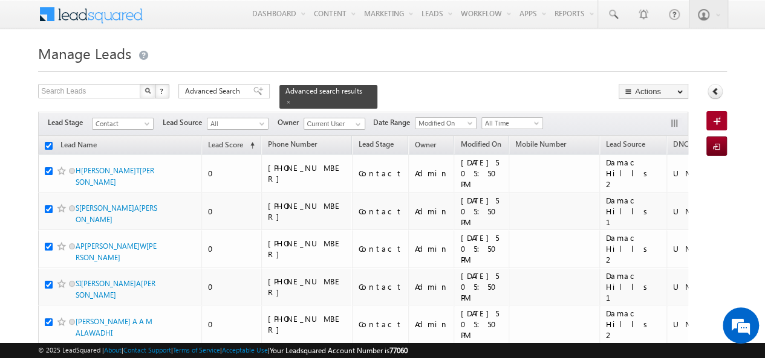
checkbox input "true"
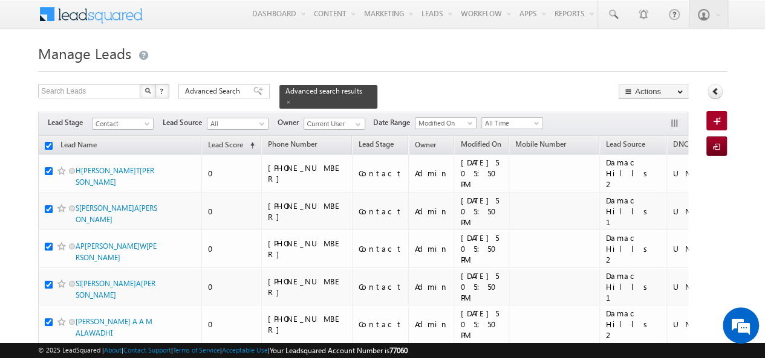
checkbox input "true"
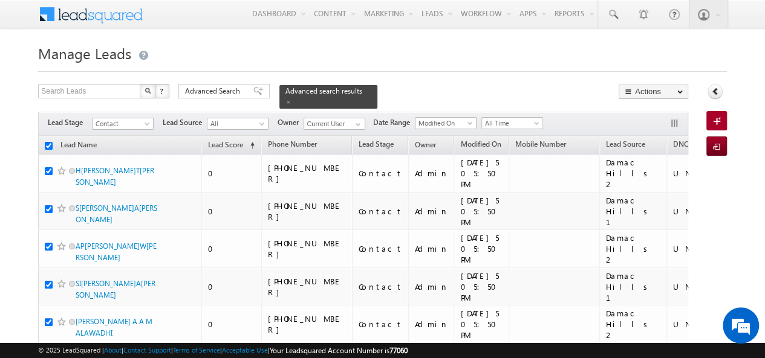
checkbox input "true"
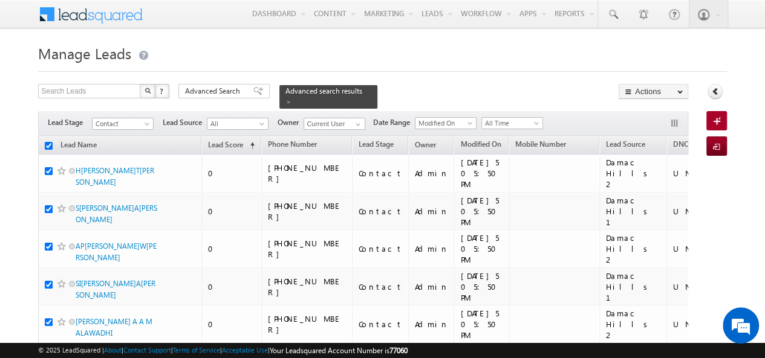
checkbox input "true"
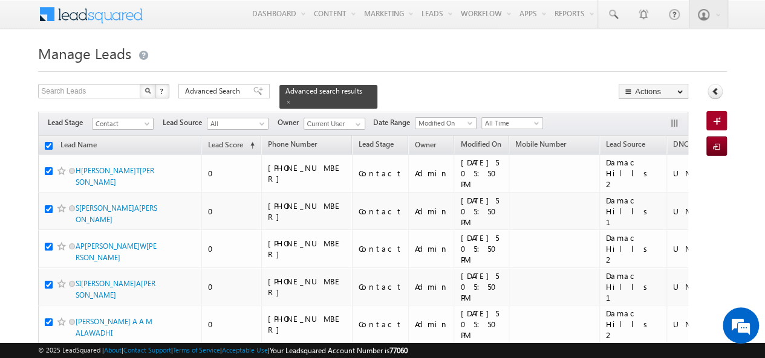
checkbox input "true"
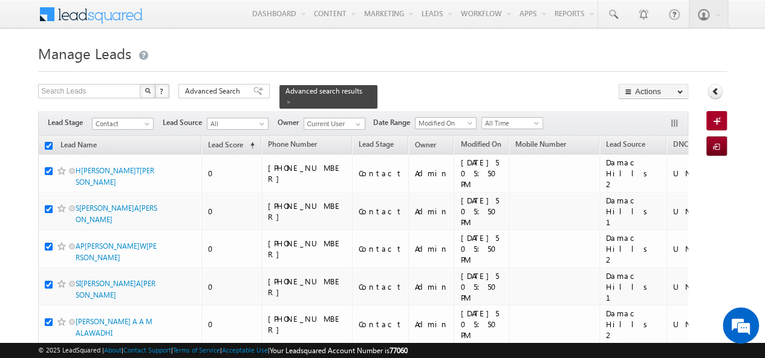
checkbox input "true"
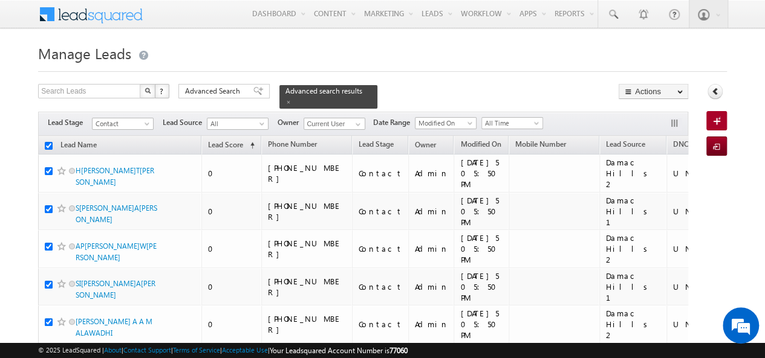
checkbox input "true"
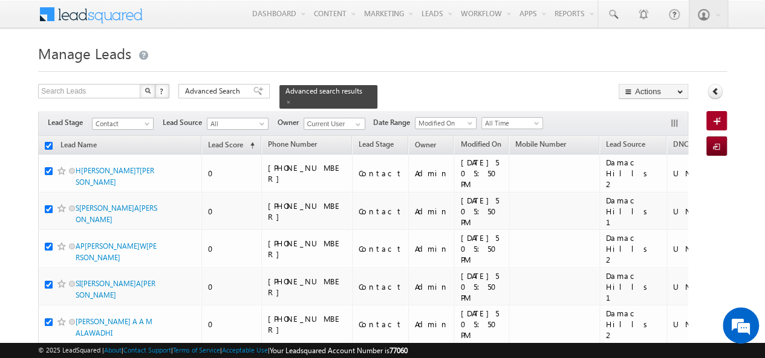
checkbox input "true"
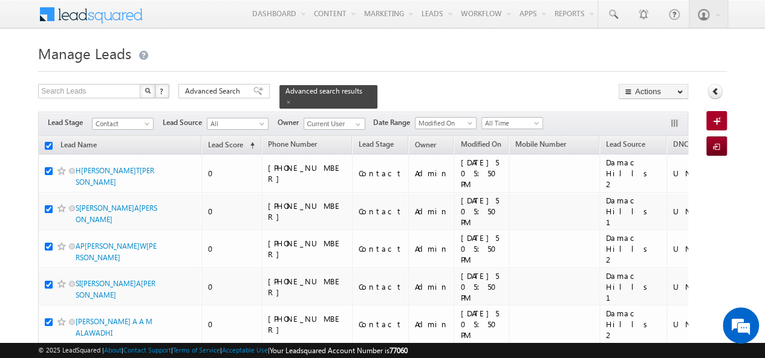
checkbox input "true"
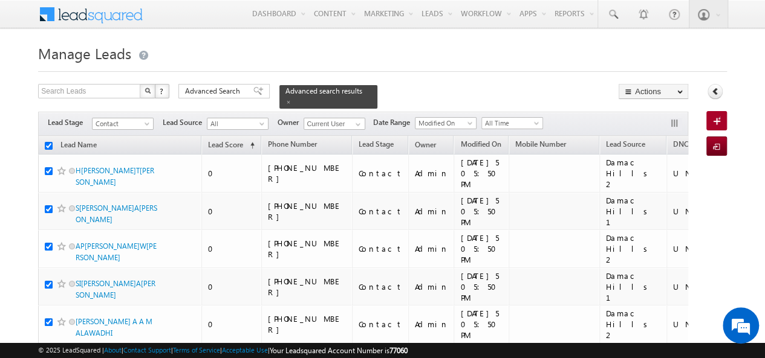
checkbox input "true"
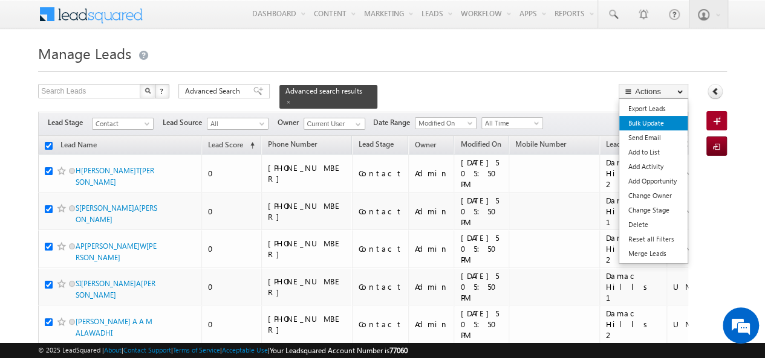
click at [652, 126] on link "Bulk Update" at bounding box center [653, 123] width 68 height 15
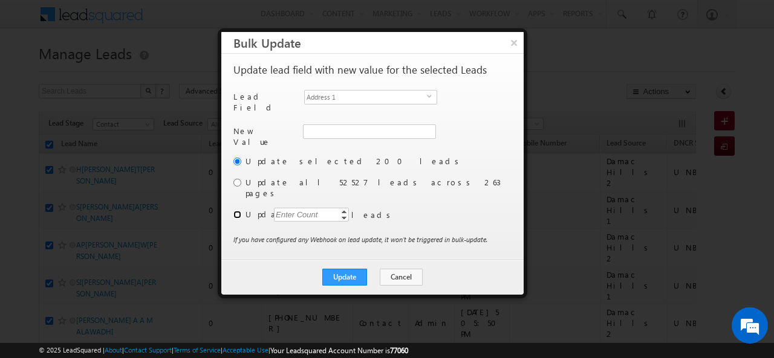
click at [236, 211] on input "radio" at bounding box center [237, 215] width 8 height 8
click at [429, 100] on span "select" at bounding box center [432, 101] width 10 height 21
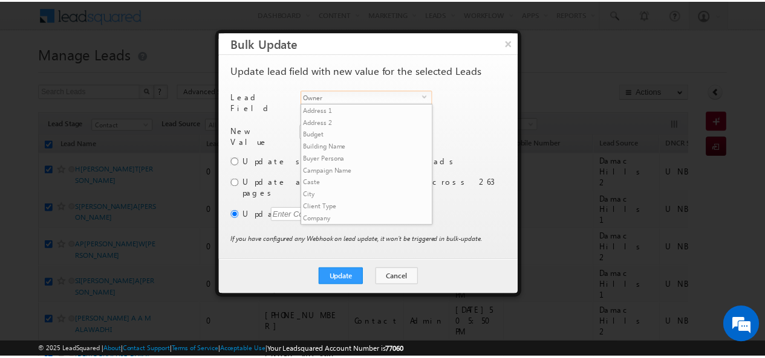
scroll to position [460, 0]
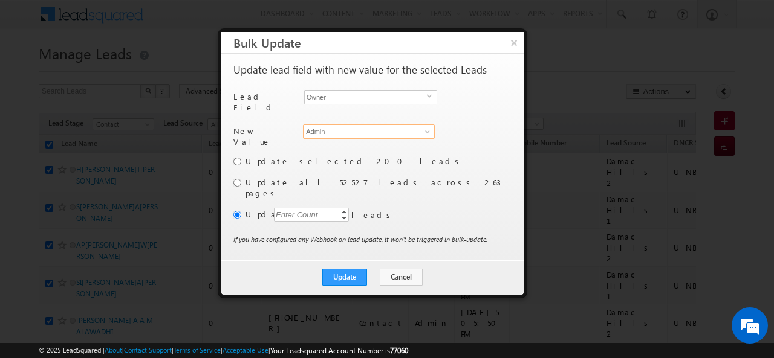
click at [360, 124] on input "Admin" at bounding box center [369, 131] width 132 height 15
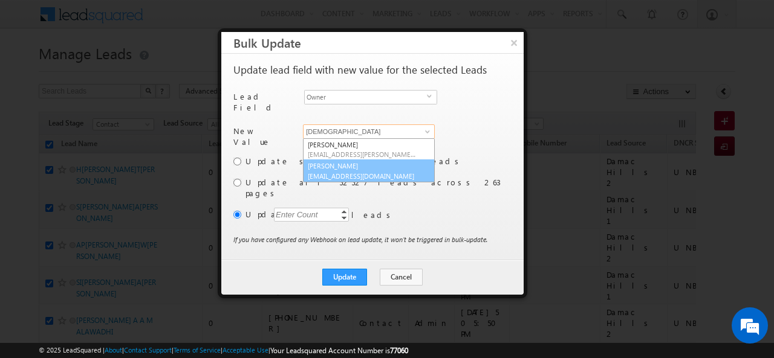
click at [361, 161] on link "Abhishekkumar Singh abhishek.singh@indglobal.ae" at bounding box center [369, 171] width 132 height 23
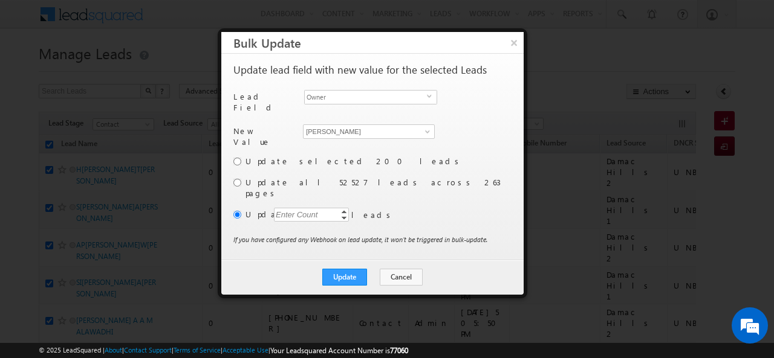
click at [293, 208] on div "Enter Count" at bounding box center [297, 215] width 46 height 14
click at [348, 269] on button "Update" at bounding box center [344, 277] width 45 height 17
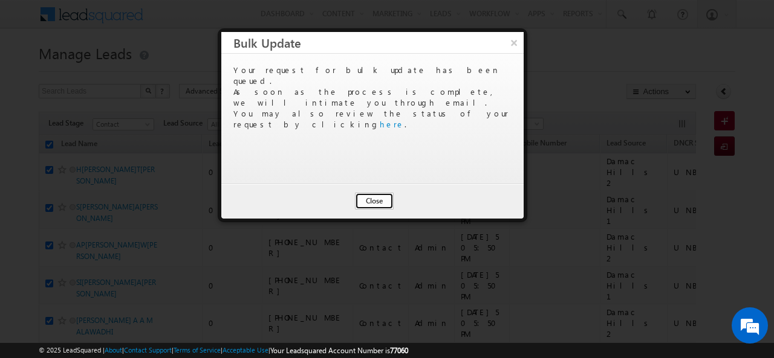
click at [364, 196] on button "Close" at bounding box center [374, 201] width 39 height 17
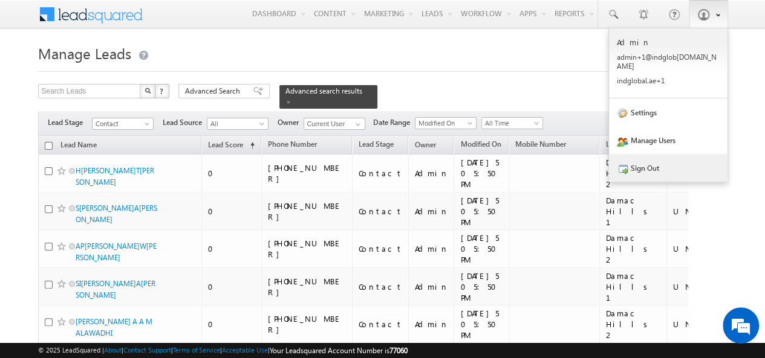
click at [654, 161] on link "Sign Out" at bounding box center [668, 168] width 118 height 28
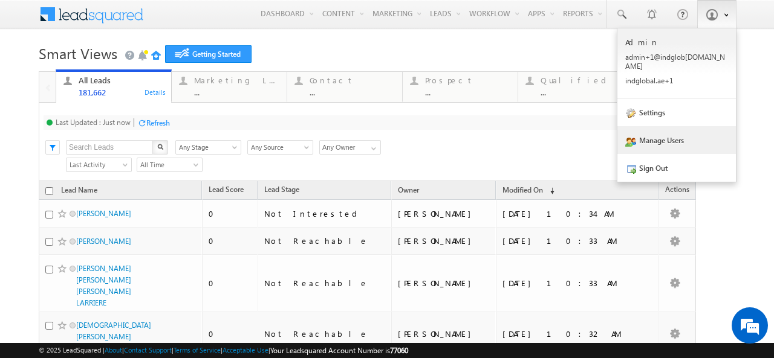
click at [656, 129] on link "Manage Users" at bounding box center [676, 140] width 118 height 28
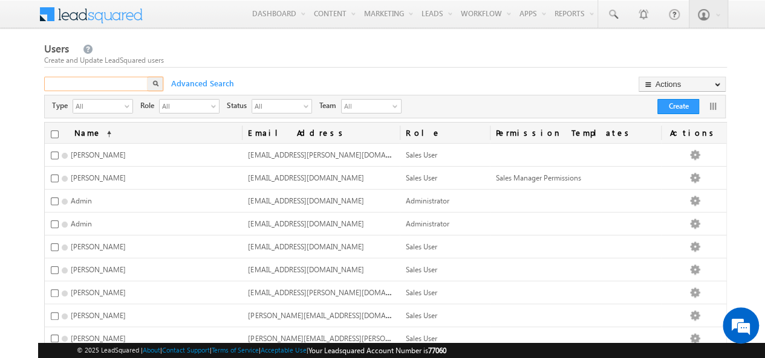
click at [116, 85] on input "text" at bounding box center [96, 84] width 105 height 15
type input "[PERSON_NAME]"
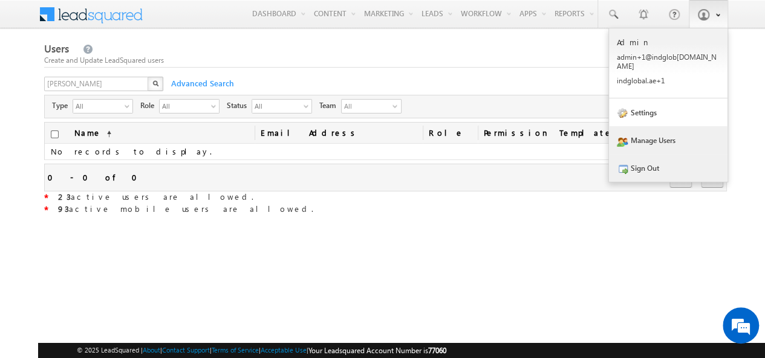
click at [656, 162] on link "Sign Out" at bounding box center [668, 168] width 118 height 28
